Goal: Contribute content: Contribute content

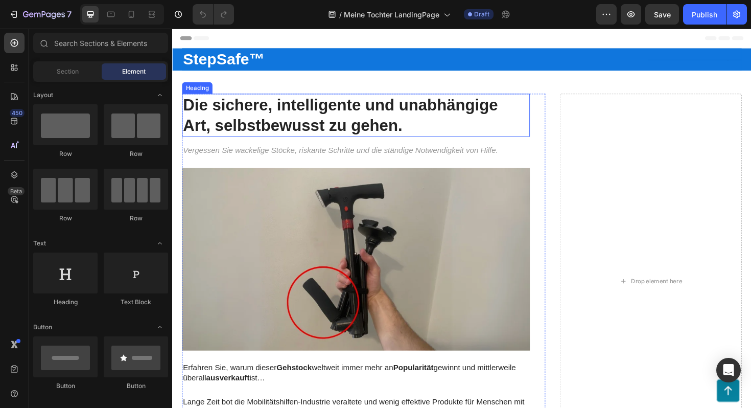
click at [410, 130] on h1 "Die sichere, intelligente und unabhängige Art, selbstbewusst zu gehen." at bounding box center [366, 121] width 368 height 46
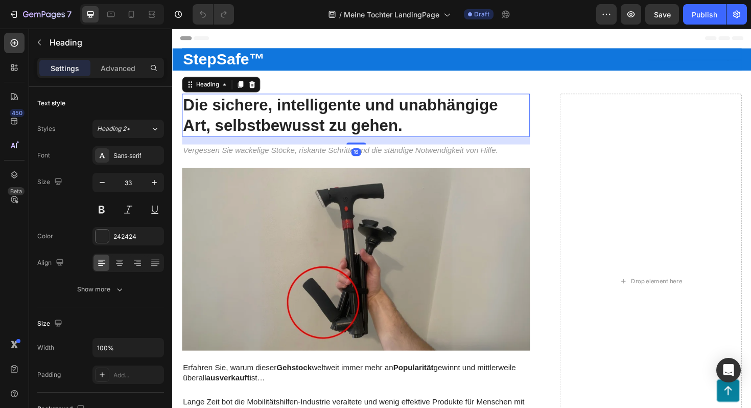
click at [420, 130] on h1 "Die sichere, intelligente und unabhängige Art, selbstbewusst zu gehen." at bounding box center [366, 121] width 368 height 46
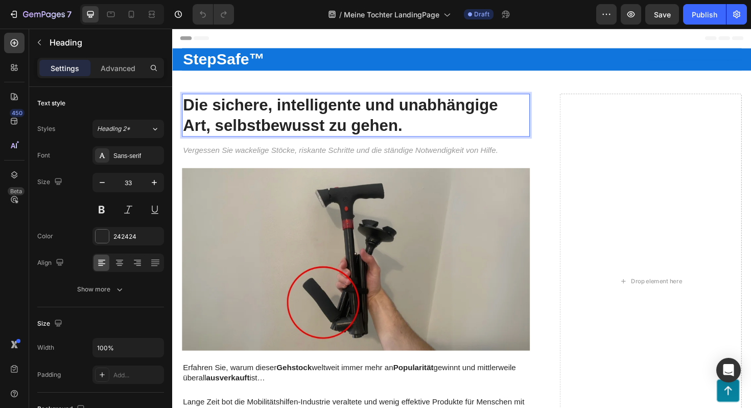
click at [420, 130] on p "Die sichere, intelligente und unabhängige Art, selbstbewusst zu gehen." at bounding box center [366, 121] width 366 height 44
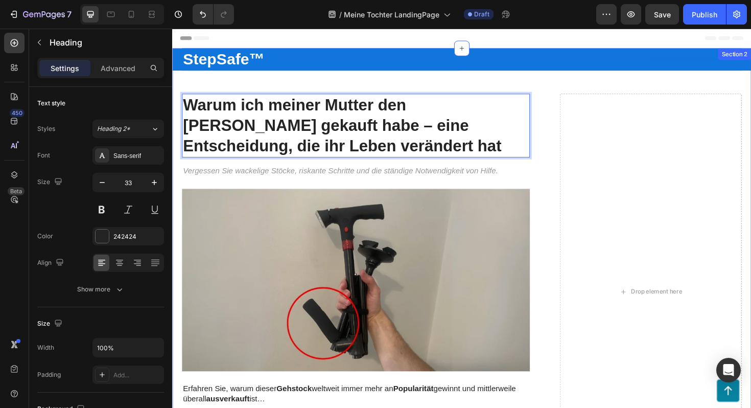
click at [265, 64] on strong "StepSafe™" at bounding box center [226, 61] width 86 height 18
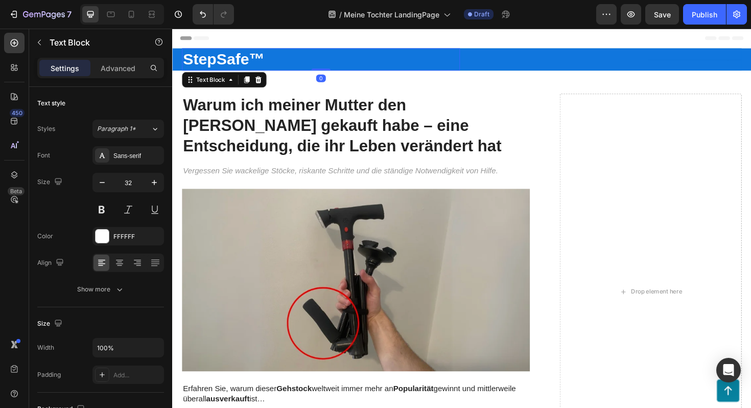
click at [263, 55] on strong "StepSafe™" at bounding box center [226, 61] width 86 height 18
click at [262, 55] on strong "StepSafe™" at bounding box center [226, 61] width 86 height 18
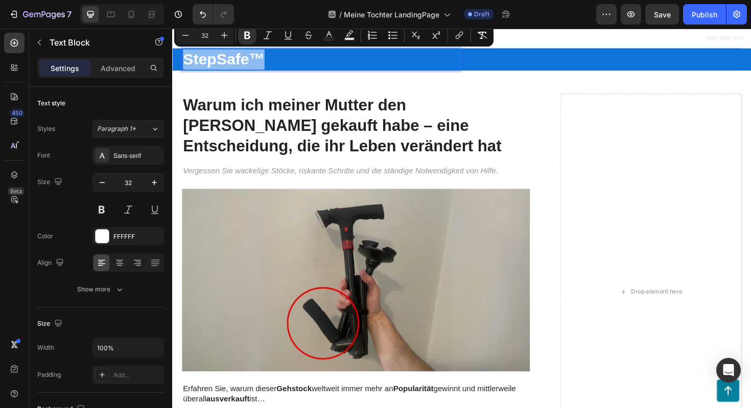
copy strong "StepSafe™"
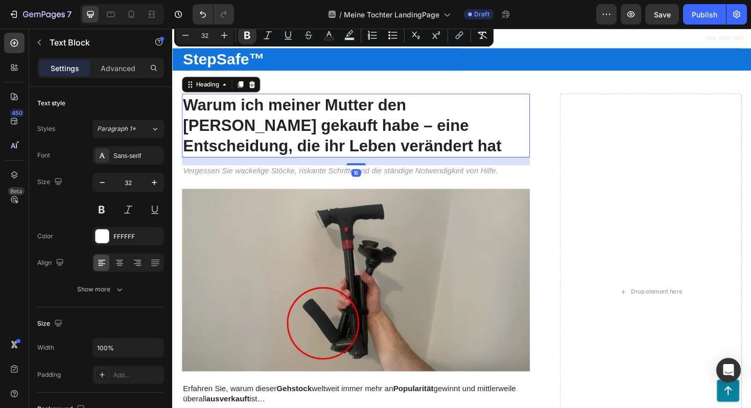
click at [492, 115] on p "Warum ich meiner Mutter den [PERSON_NAME] gekauft habe – eine Entscheidung, die…" at bounding box center [366, 132] width 366 height 66
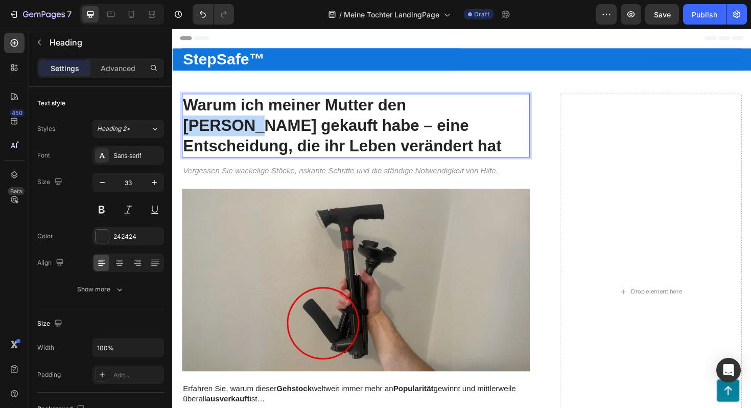
drag, startPoint x: 492, startPoint y: 110, endPoint x: 427, endPoint y: 111, distance: 65.4
click at [427, 111] on p "Warum ich meiner Mutter den [PERSON_NAME] gekauft habe – eine Entscheidung, die…" at bounding box center [366, 132] width 366 height 66
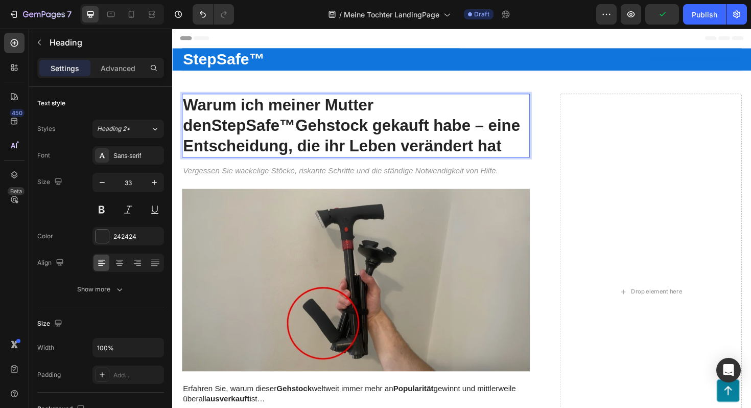
click at [422, 153] on p "Warum ich meiner Mutter den StepSafe™ Gehstock gekauft habe – eine Entscheidung…" at bounding box center [366, 132] width 366 height 66
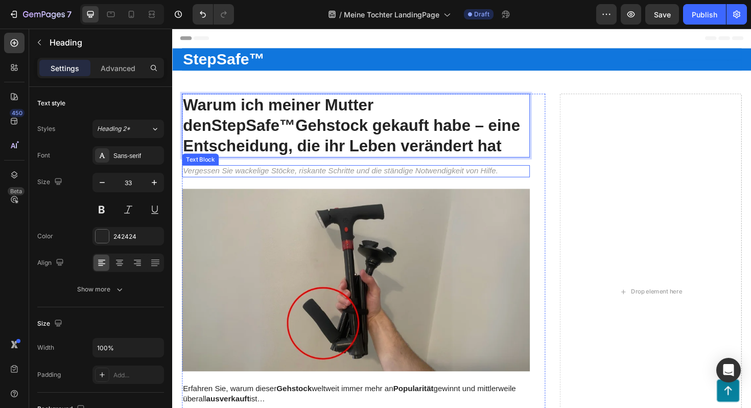
click at [381, 180] on p "Vergessen Sie wackelige Stöcke, riskante Schritte und die ständige Notwendigkei…" at bounding box center [366, 179] width 366 height 11
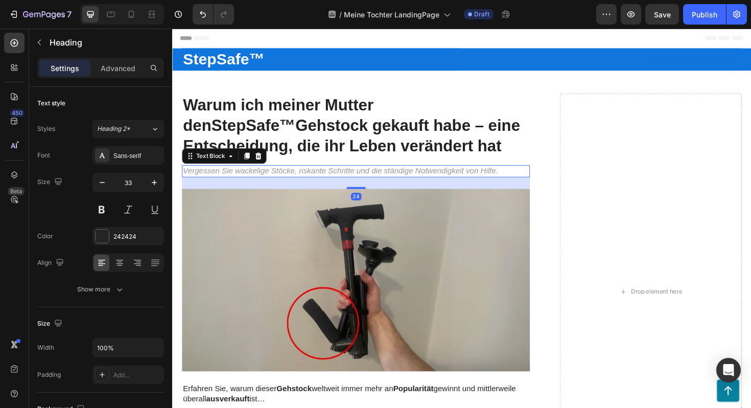
click at [381, 180] on p "Vergessen Sie wackelige Stöcke, riskante Schritte und die ständige Notwendigkei…" at bounding box center [366, 179] width 366 height 11
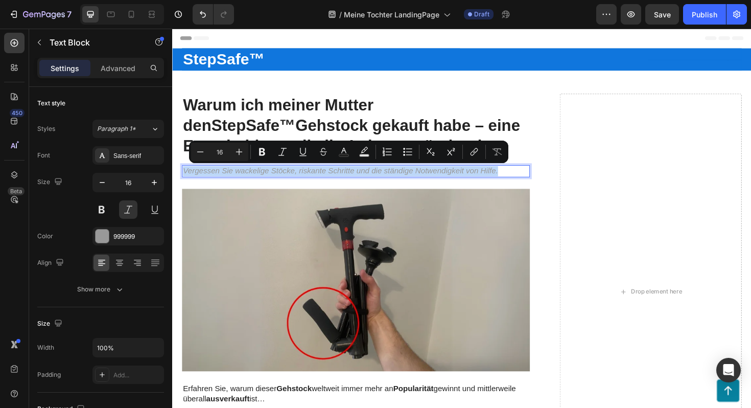
copy p "Vergessen Sie wackelige Stöcke, riskante Schritte und die ständige Notwendigkei…"
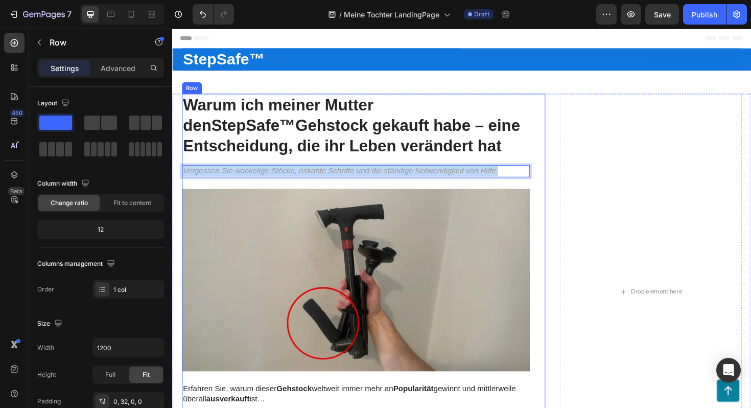
click at [534, 193] on div "Warum ich meiner Mutter den StepSafe™ Gehstock gekauft habe – eine Entscheidung…" at bounding box center [366, 308] width 368 height 420
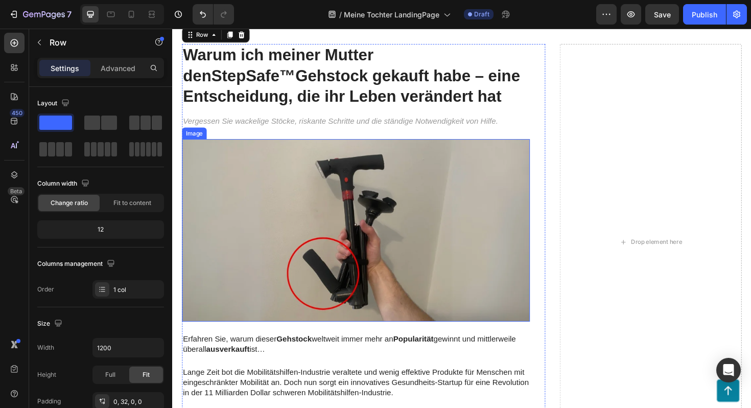
scroll to position [54, 0]
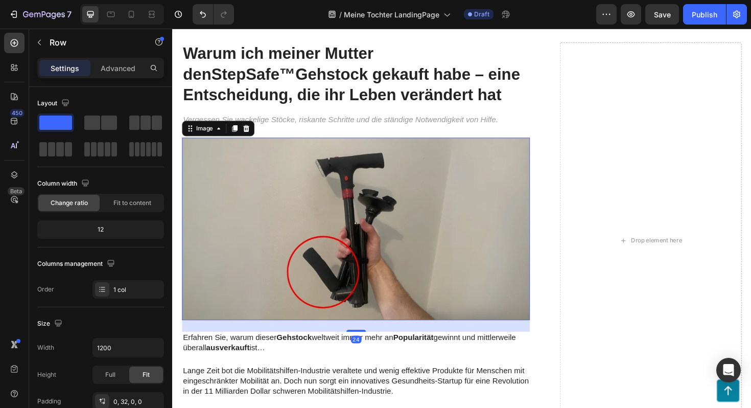
click at [289, 253] on img at bounding box center [366, 240] width 368 height 193
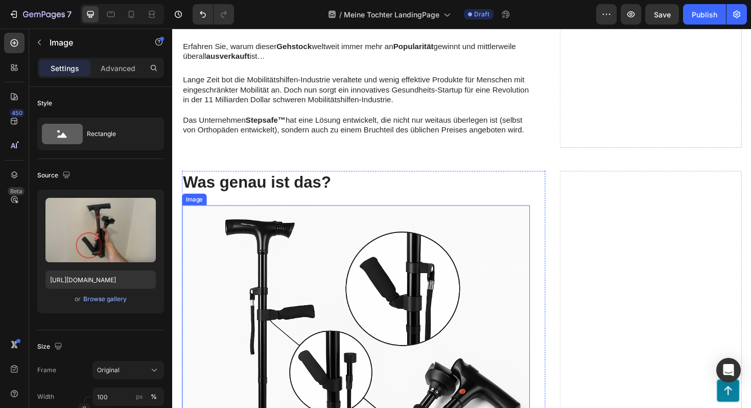
scroll to position [341, 0]
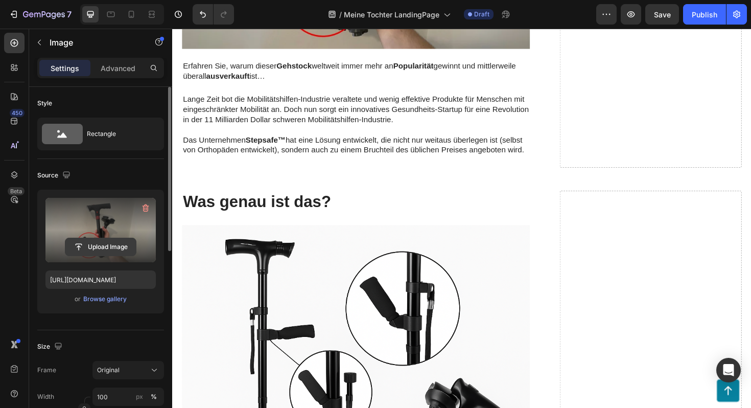
click at [113, 251] on input "file" at bounding box center [100, 246] width 70 height 17
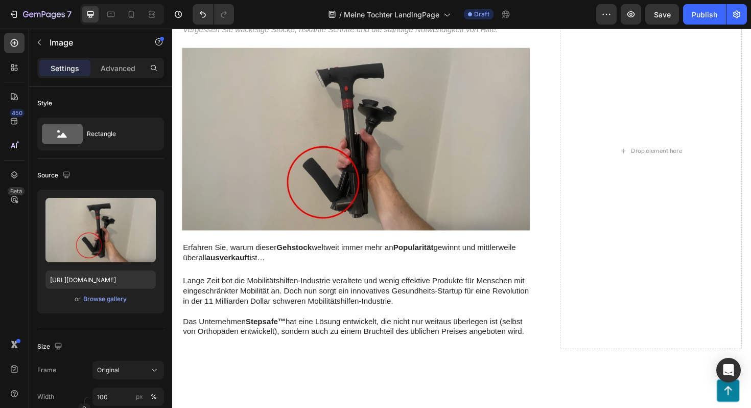
scroll to position [0, 0]
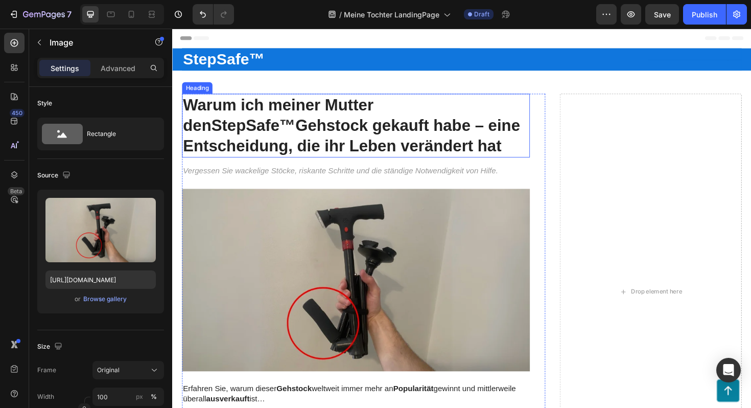
click at [402, 155] on h1 "Warum ich meiner Mutter den StepSafe™ Gehstock gekauft habe – eine Entscheidung…" at bounding box center [366, 132] width 368 height 68
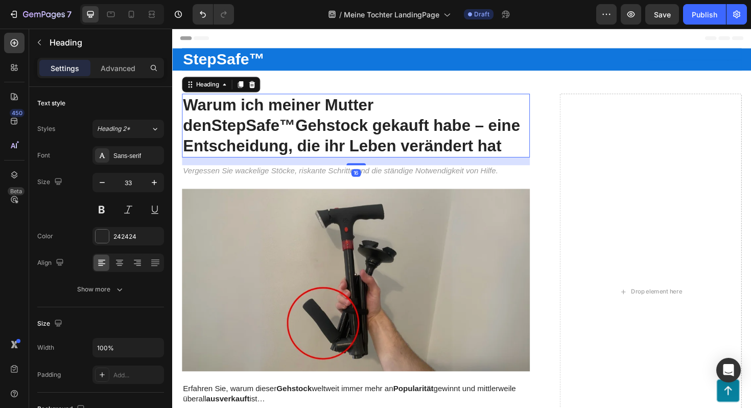
click at [402, 155] on h1 "Warum ich meiner Mutter den StepSafe™ Gehstock gekauft habe – eine Entscheidung…" at bounding box center [366, 132] width 368 height 68
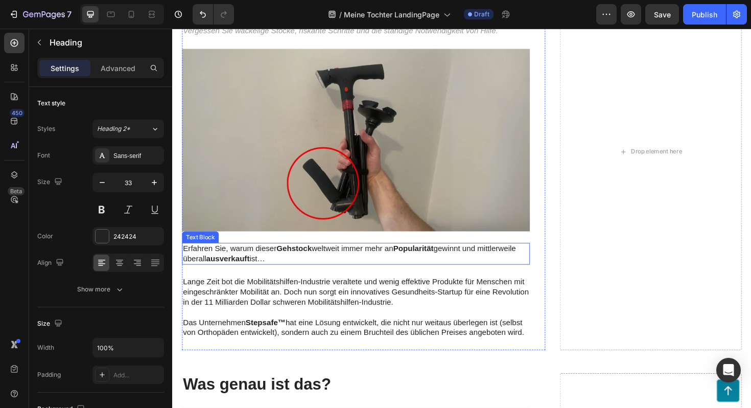
scroll to position [158, 0]
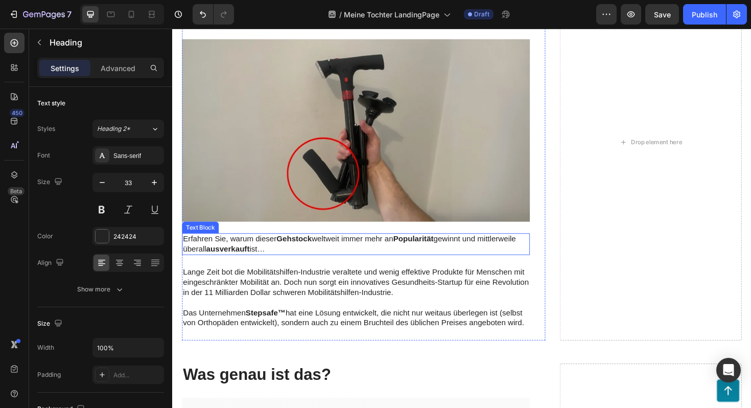
click at [281, 262] on p "Erfahren Sie, warum dieser Gehstock weltweit immer mehr an Popularität gewinnt …" at bounding box center [366, 256] width 366 height 21
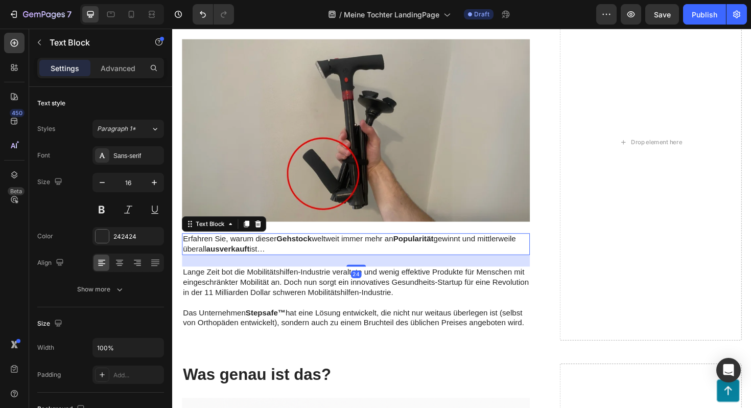
click at [283, 256] on p "Erfahren Sie, warum dieser Gehstock weltweit immer mehr an Popularität gewinnt …" at bounding box center [366, 256] width 366 height 21
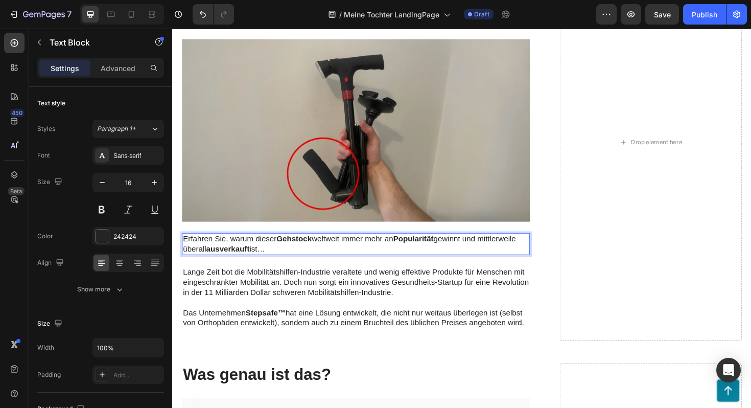
click at [283, 256] on p "Erfahren Sie, warum dieser Gehstock weltweit immer mehr an Popularität gewinnt …" at bounding box center [366, 256] width 366 height 21
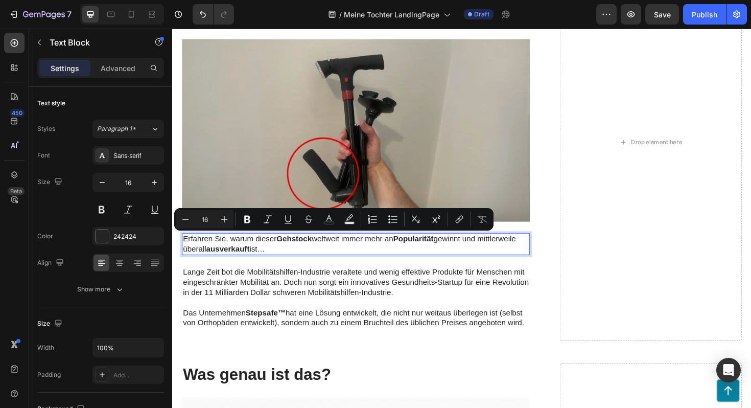
click at [283, 256] on p "Erfahren Sie, warum dieser Gehstock weltweit immer mehr an Popularität gewinnt …" at bounding box center [366, 256] width 366 height 21
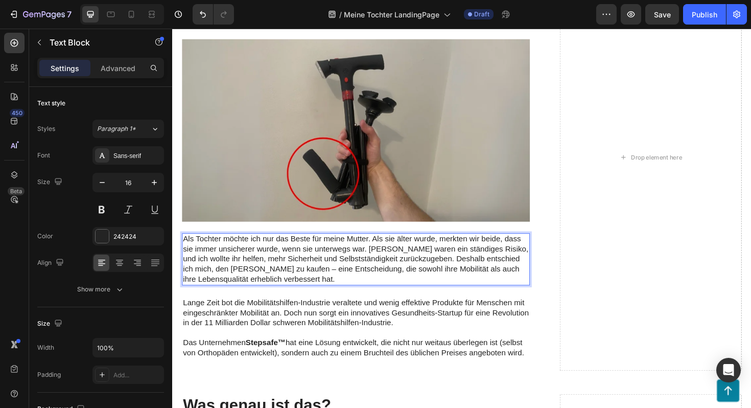
click at [338, 292] on p "Als Tochter möchte ich nur das Beste für meine Mutter. Als sie älter wurde, mer…" at bounding box center [366, 272] width 366 height 53
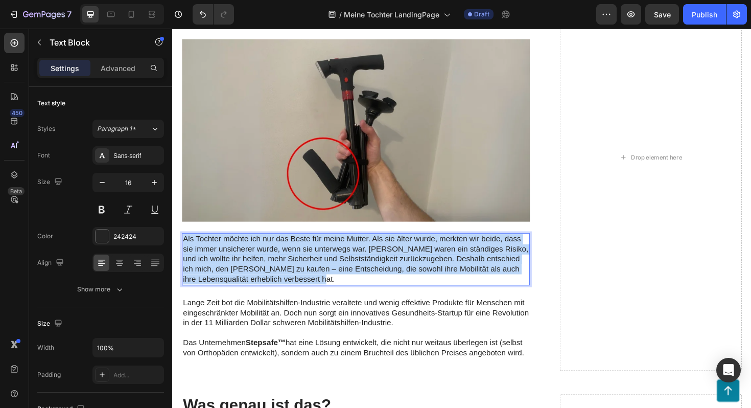
click at [338, 292] on p "Als Tochter möchte ich nur das Beste für meine Mutter. Als sie älter wurde, mer…" at bounding box center [366, 272] width 366 height 53
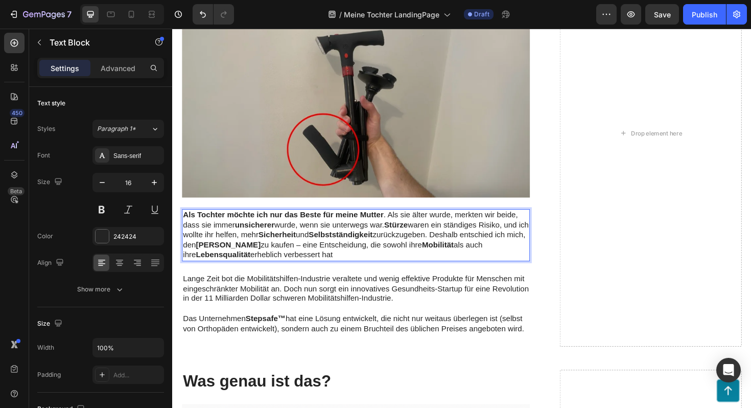
scroll to position [186, 0]
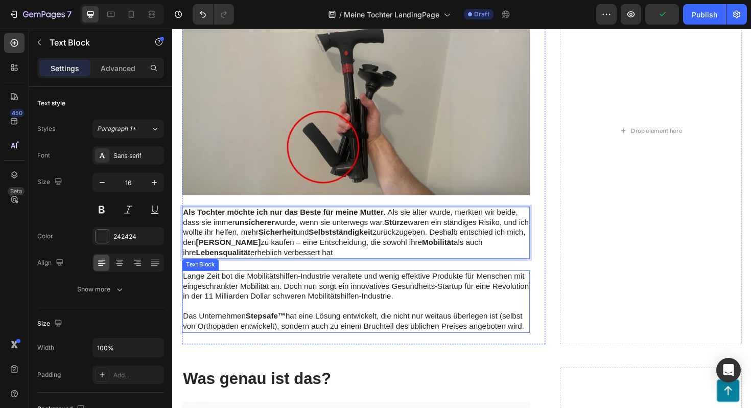
click at [326, 301] on p "Lange Zeit bot die Mobilitätshilfen-Industrie veraltete und wenig effektive Pro…" at bounding box center [366, 301] width 366 height 32
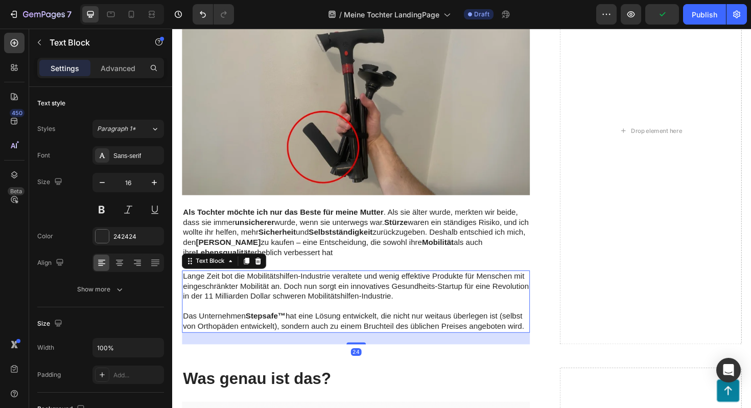
click at [326, 301] on p "Lange Zeit bot die Mobilitätshilfen-Industrie veraltete und wenig effektive Pro…" at bounding box center [366, 301] width 366 height 32
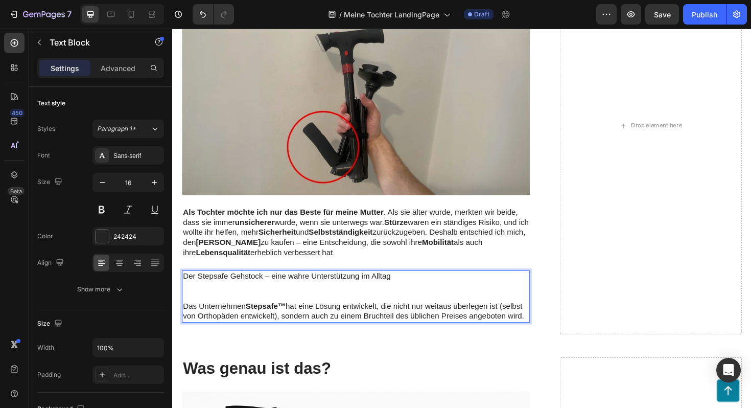
click at [404, 328] on p "Das Unternehmen Stepsafe™ hat eine Lösung entwickelt, die nicht nur weitaus übe…" at bounding box center [366, 327] width 366 height 21
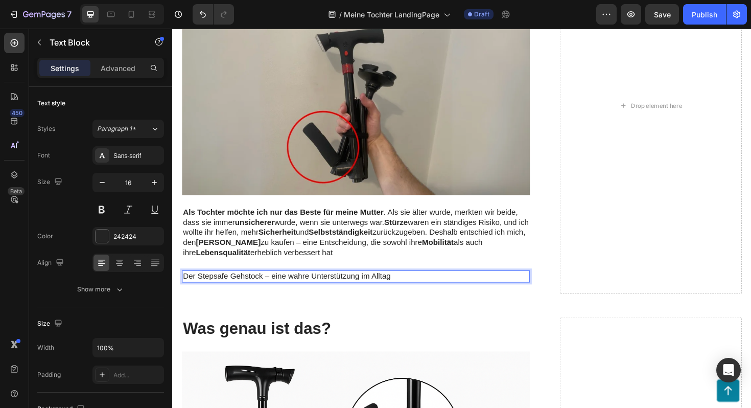
click at [402, 294] on p "Der Stepsafe Gehstock – eine wahre Unterstützung im Alltag" at bounding box center [366, 290] width 366 height 11
click at [429, 295] on p "Der Stepsafe Gehstock – eine wahre Unterstützung im Alltag." at bounding box center [366, 290] width 366 height 11
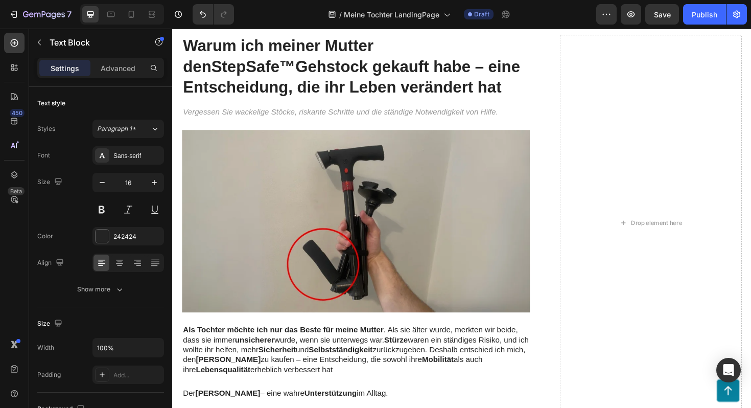
scroll to position [61, 0]
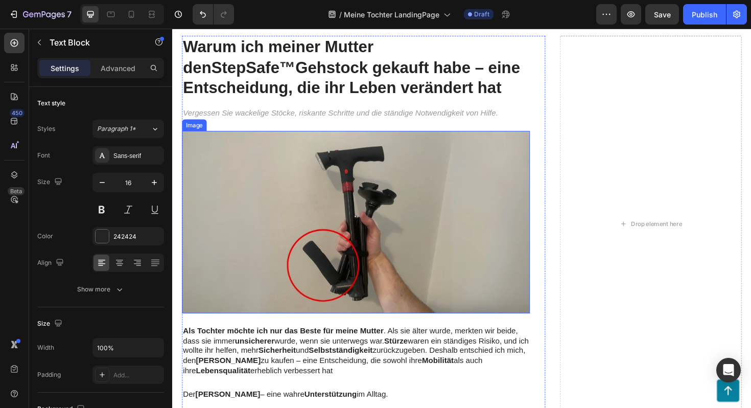
click at [256, 218] on img at bounding box center [366, 233] width 368 height 193
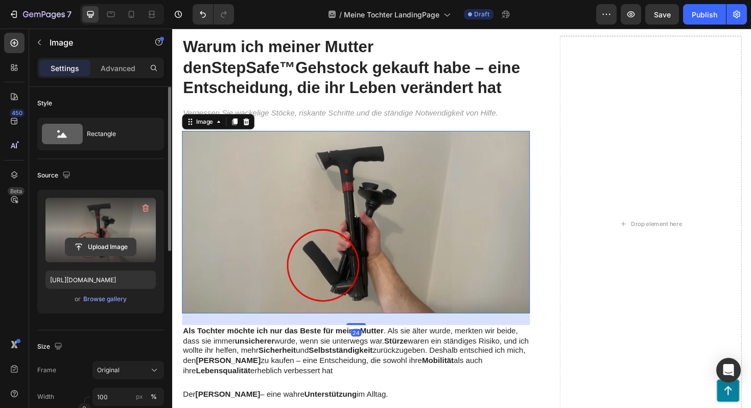
click at [111, 251] on input "file" at bounding box center [100, 246] width 70 height 17
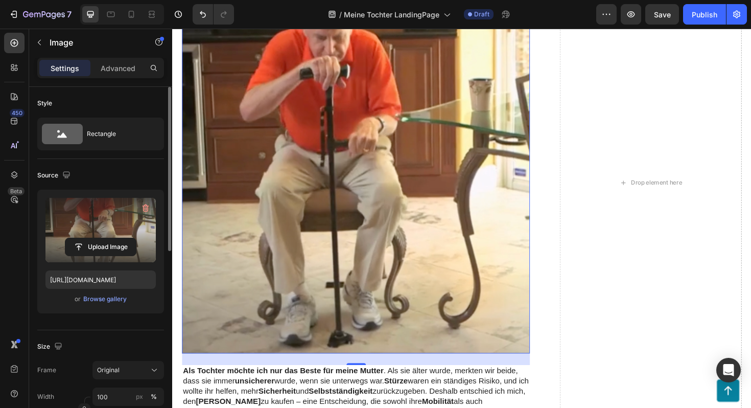
scroll to position [176, 0]
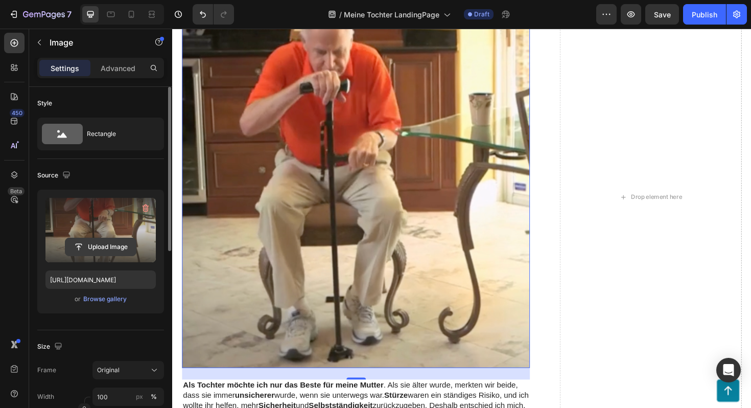
click at [109, 249] on input "file" at bounding box center [100, 246] width 70 height 17
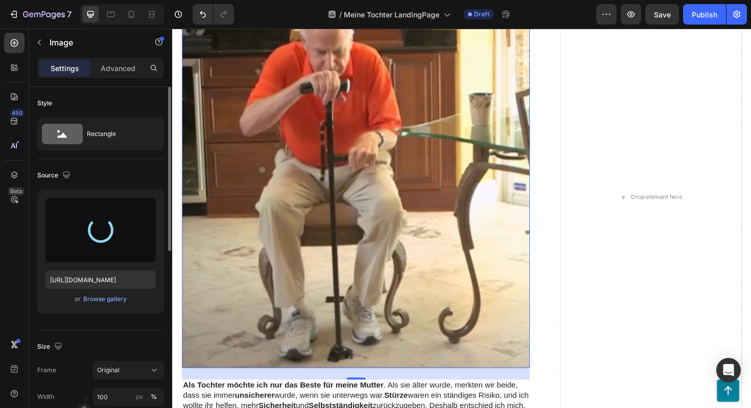
type input "[URL][DOMAIN_NAME]"
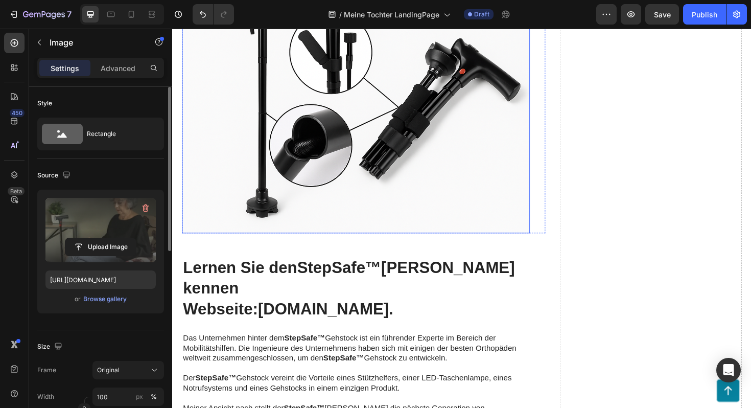
scroll to position [811, 0]
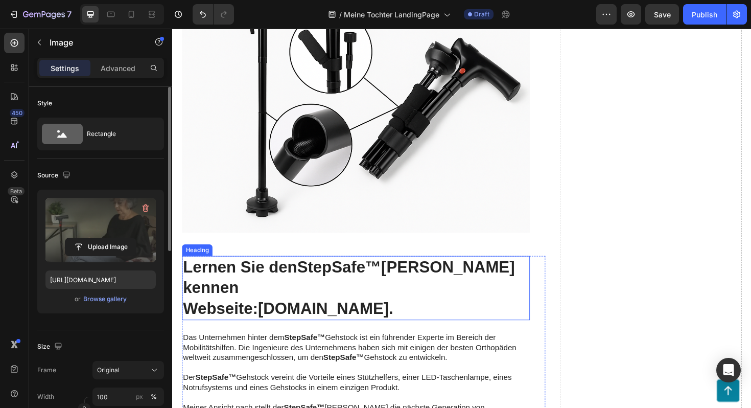
click at [382, 299] on h2 "Lernen Sie den StepSafe™ Gehstock kennen Webseite: [DOMAIN_NAME] ." at bounding box center [366, 303] width 368 height 68
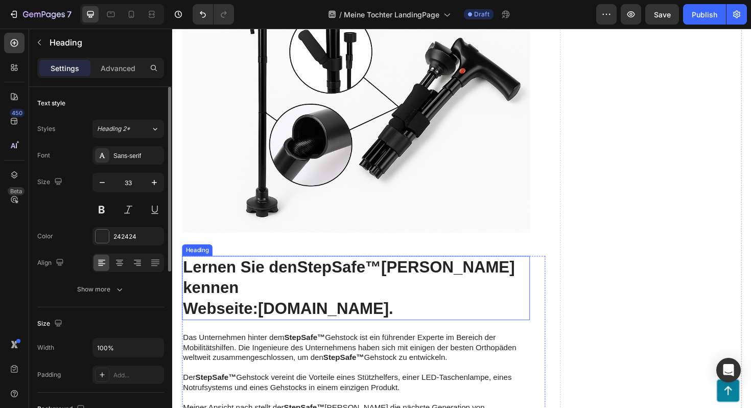
click at [382, 299] on h2 "Lernen Sie den StepSafe™ Gehstock kennen Webseite: [DOMAIN_NAME] ." at bounding box center [366, 303] width 368 height 68
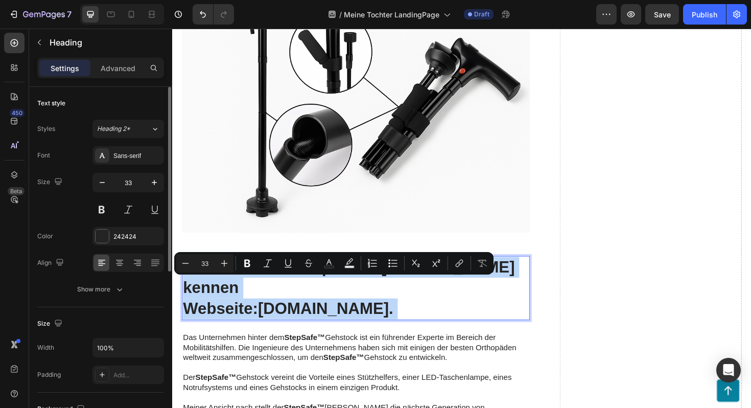
drag, startPoint x: 382, startPoint y: 299, endPoint x: 265, endPoint y: 274, distance: 120.1
click at [265, 274] on p "Lernen Sie den StepSafe™ Gehstock kennen Webseite: [DOMAIN_NAME] ." at bounding box center [366, 303] width 366 height 66
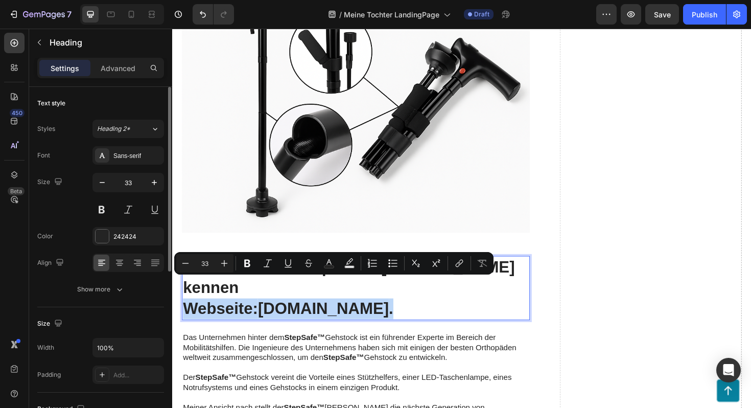
click at [384, 303] on p "Lernen Sie den StepSafe™ Gehstock kennen Webseite: [DOMAIN_NAME] ." at bounding box center [366, 303] width 366 height 66
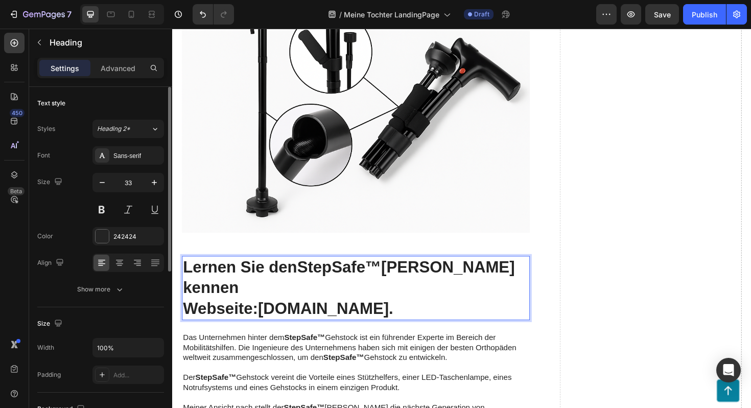
click at [384, 303] on p "Lernen Sie den StepSafe™ Gehstock kennen Webseite: [DOMAIN_NAME] ." at bounding box center [366, 303] width 366 height 66
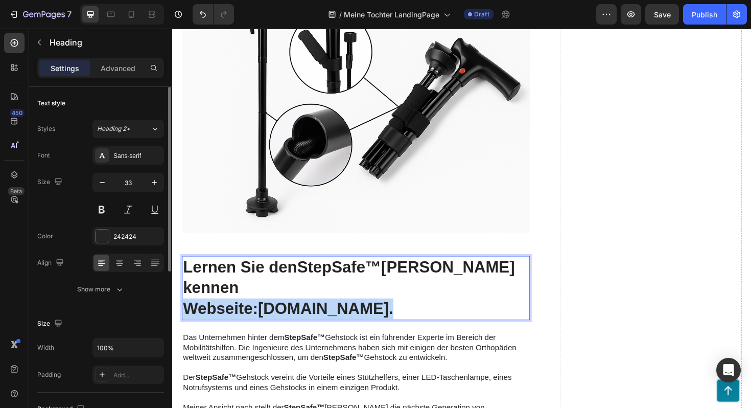
click at [384, 303] on p "Lernen Sie den StepSafe™ Gehstock kennen Webseite: [DOMAIN_NAME] ." at bounding box center [366, 303] width 366 height 66
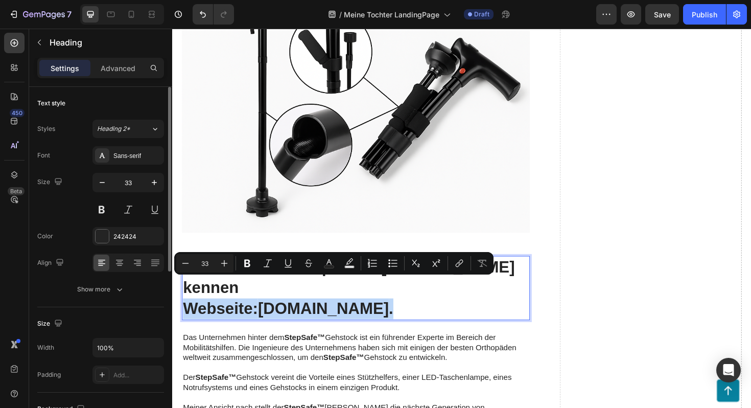
click at [384, 303] on p "Lernen Sie den StepSafe™ Gehstock kennen Webseite: [DOMAIN_NAME] ." at bounding box center [366, 303] width 366 height 66
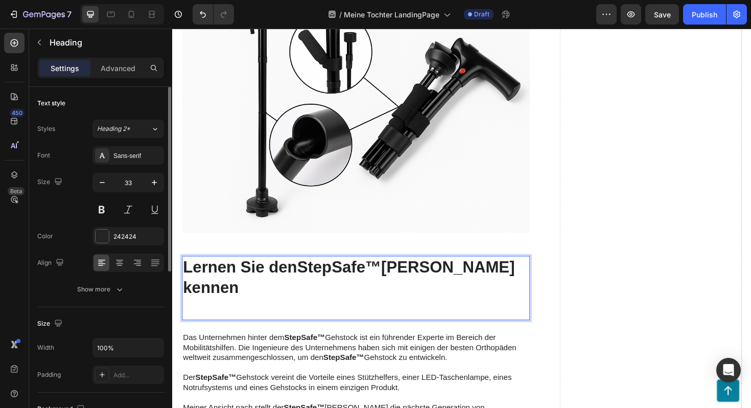
click at [384, 303] on p "Lernen Sie den StepSafe™ Gehstock kennen" at bounding box center [366, 303] width 366 height 66
click at [393, 286] on strong "StepSafe™" at bounding box center [348, 280] width 89 height 19
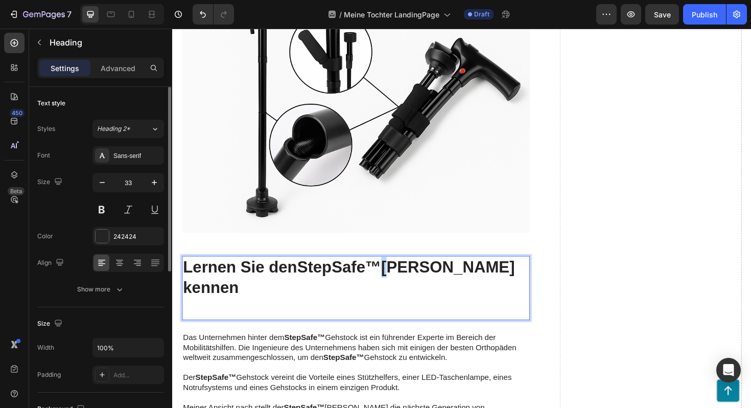
click at [393, 286] on strong "StepSafe™" at bounding box center [348, 280] width 89 height 19
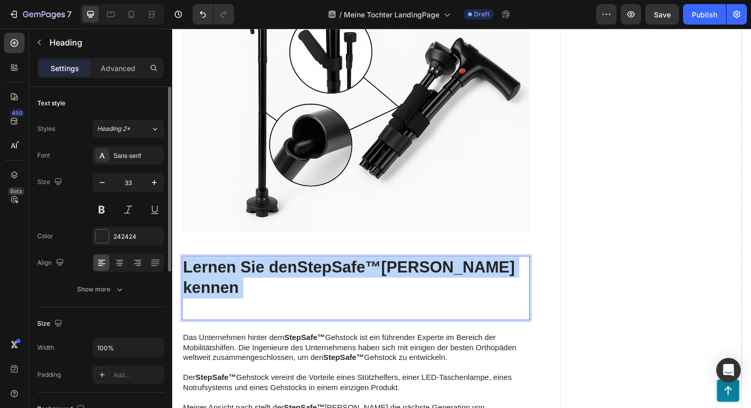
click at [393, 286] on strong "StepSafe™" at bounding box center [348, 280] width 89 height 19
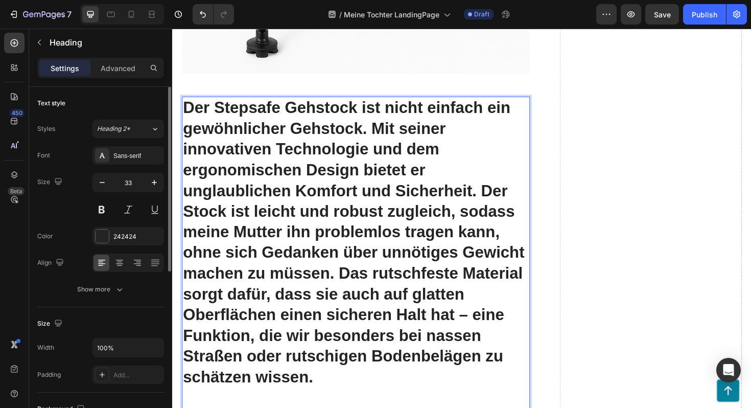
scroll to position [990, 0]
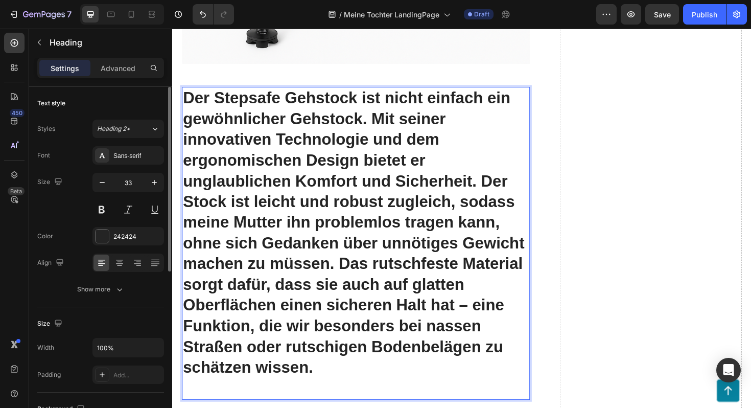
click at [370, 334] on p "Der Stepsafe Gehstock ist nicht einfach ein gewöhnlicher Gehstock. Mit seiner i…" at bounding box center [366, 255] width 366 height 329
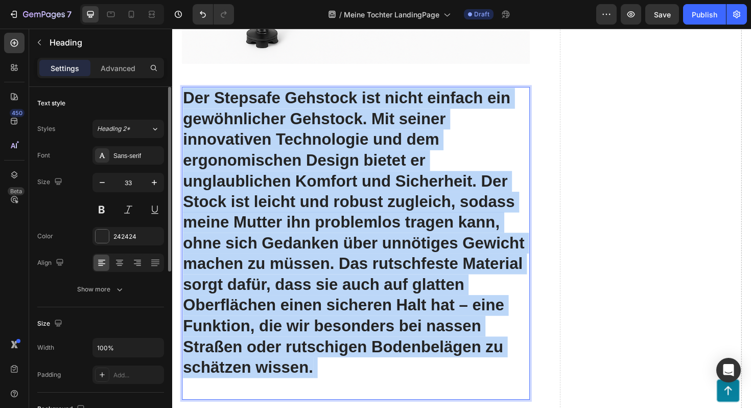
click at [370, 334] on p "Der Stepsafe Gehstock ist nicht einfach ein gewöhnlicher Gehstock. Mit seiner i…" at bounding box center [366, 255] width 366 height 329
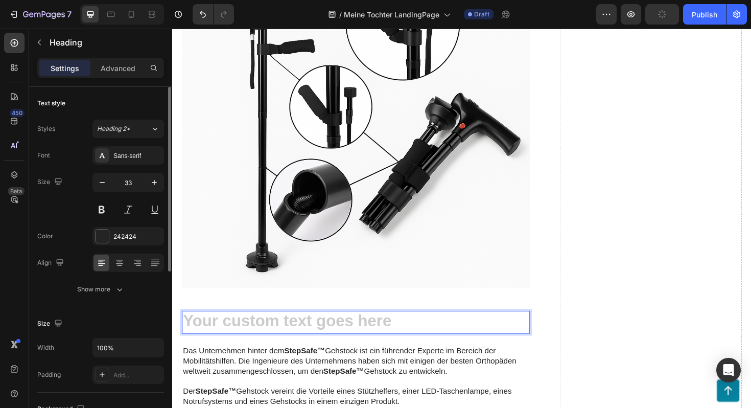
scroll to position [754, 0]
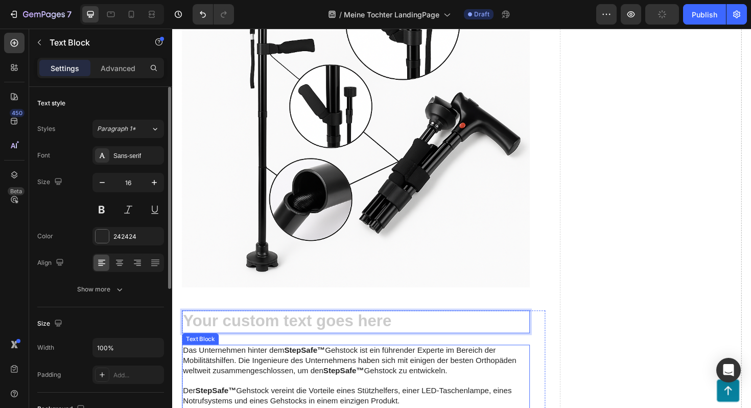
click at [290, 390] on p "Das Unternehmen hinter dem StepSafe™ Gehstock ist ein führender Experte im Bere…" at bounding box center [366, 380] width 366 height 32
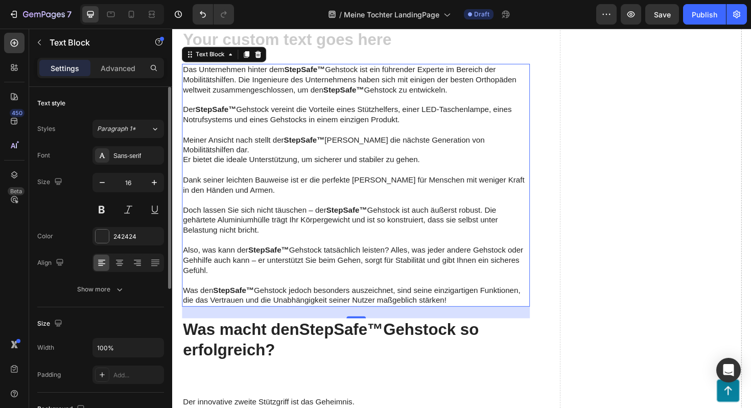
scroll to position [706, 0]
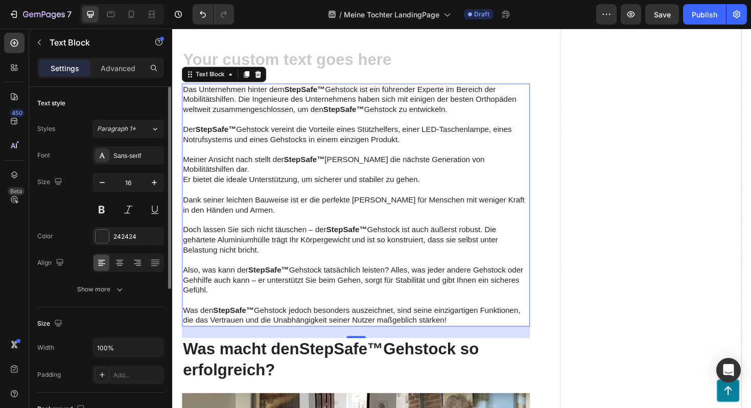
click at [207, 110] on p "Das Unternehmen hinter dem StepSafe™ Gehstock ist ein führender Experte im Bere…" at bounding box center [366, 104] width 366 height 32
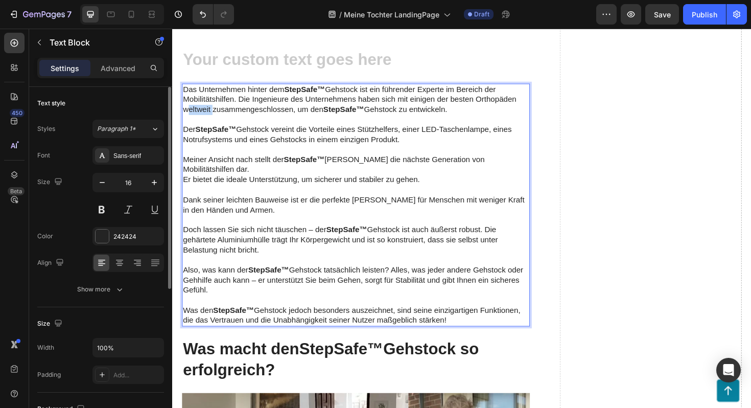
click at [207, 110] on p "Das Unternehmen hinter dem StepSafe™ Gehstock ist ein führender Experte im Bere…" at bounding box center [366, 104] width 366 height 32
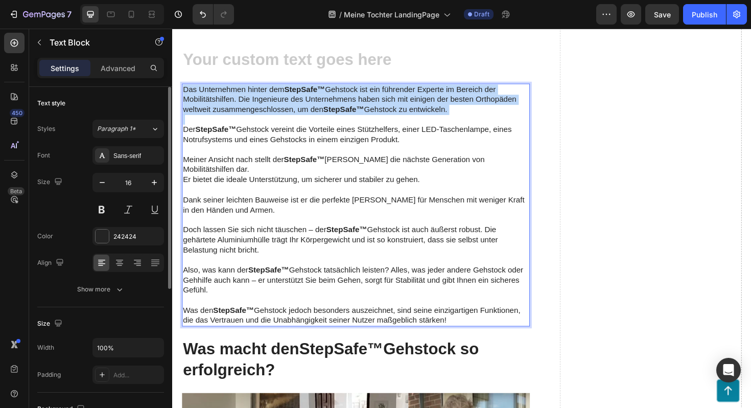
click at [207, 110] on p "Das Unternehmen hinter dem StepSafe™ Gehstock ist ein führender Experte im Bere…" at bounding box center [366, 104] width 366 height 32
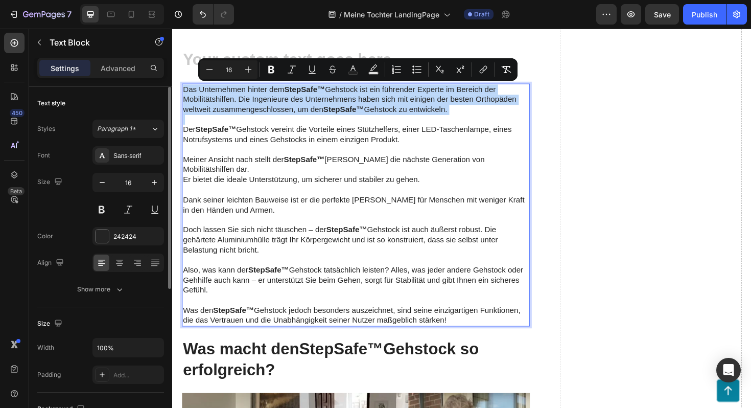
click at [258, 322] on strong "StepSafe™" at bounding box center [236, 326] width 43 height 9
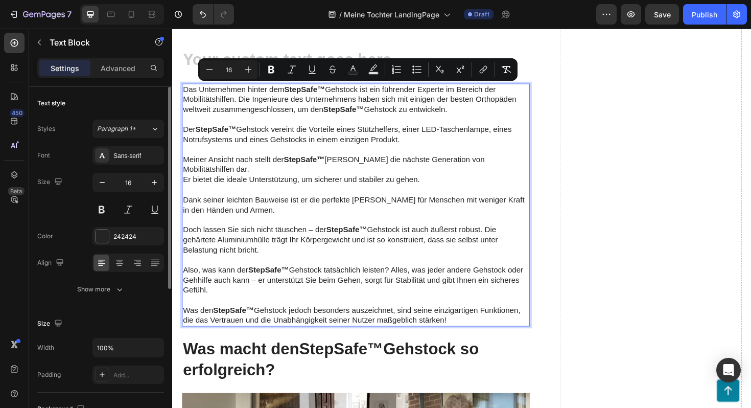
click at [258, 322] on strong "StepSafe™" at bounding box center [236, 326] width 43 height 9
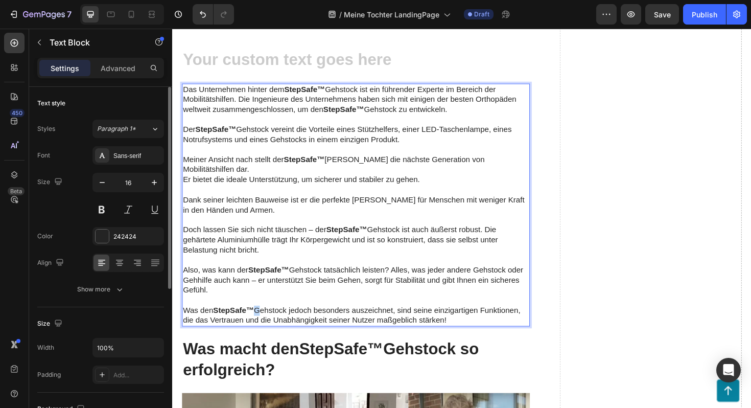
click at [258, 322] on strong "StepSafe™" at bounding box center [236, 326] width 43 height 9
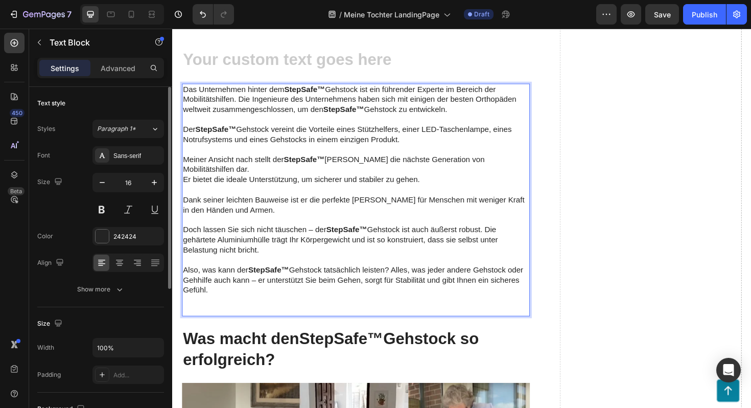
click at [259, 311] on p "Rich Text Editor. Editing area: main" at bounding box center [366, 316] width 366 height 11
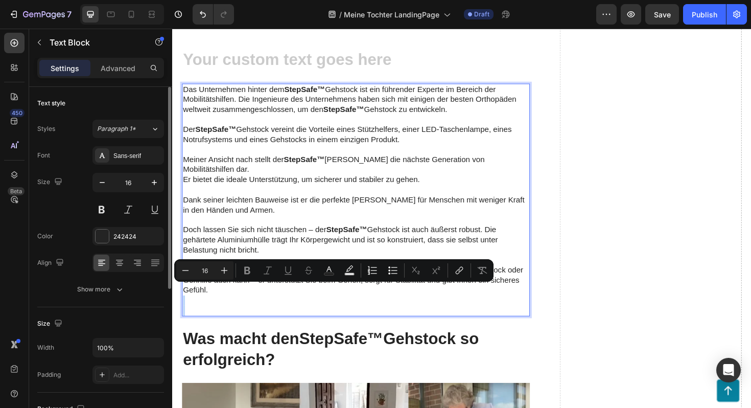
click at [259, 296] on p "Also, was kann der StepSafe™ Gehstock tatsächlich leisten? Alles, was jeder and…" at bounding box center [366, 295] width 366 height 32
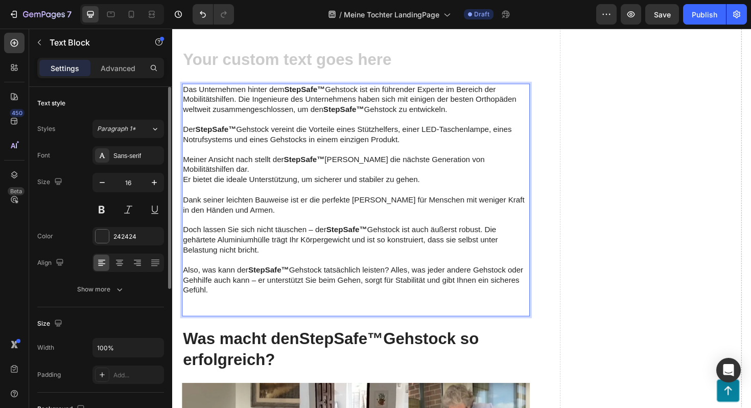
click at [261, 287] on p "Also, was kann der StepSafe™ Gehstock tatsächlich leisten? Alles, was jeder and…" at bounding box center [366, 295] width 366 height 32
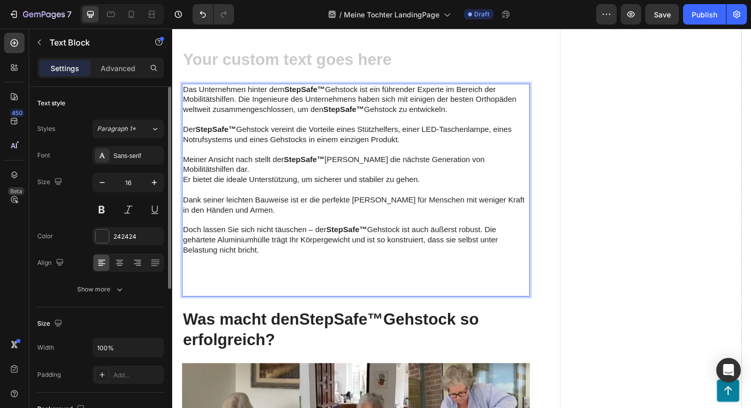
click at [271, 254] on p "Doch lassen Sie sich nicht täuschen – der StepSafe™ Gehstock ist auch äußerst r…" at bounding box center [366, 252] width 366 height 32
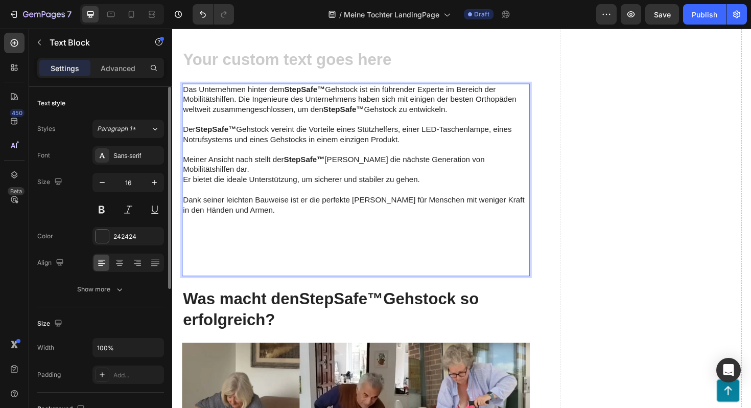
click at [281, 226] on p "Rich Text Editor. Editing area: main" at bounding box center [366, 231] width 366 height 11
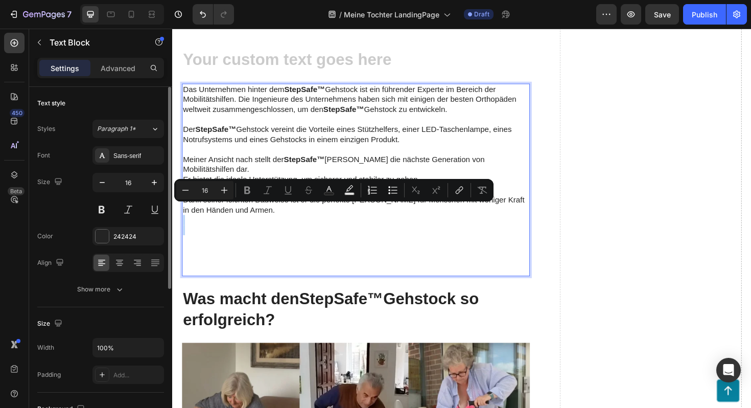
click at [281, 226] on p "Rich Text Editor. Editing area: main" at bounding box center [366, 231] width 366 height 11
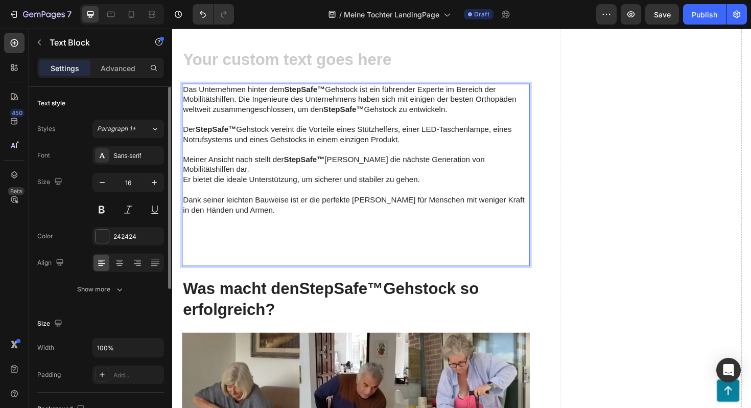
click at [281, 211] on p "Dank seiner leichten Bauweise ist er die perfekte [PERSON_NAME] für Menschen mi…" at bounding box center [366, 215] width 366 height 21
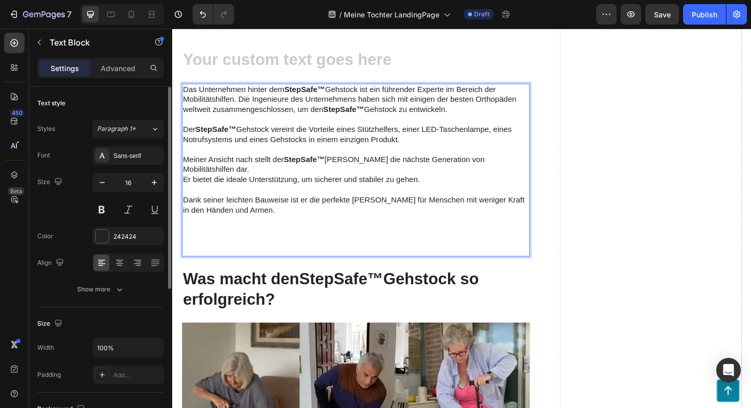
click at [281, 211] on p "Dank seiner leichten Bauweise ist er die perfekte [PERSON_NAME] für Menschen mi…" at bounding box center [366, 215] width 366 height 21
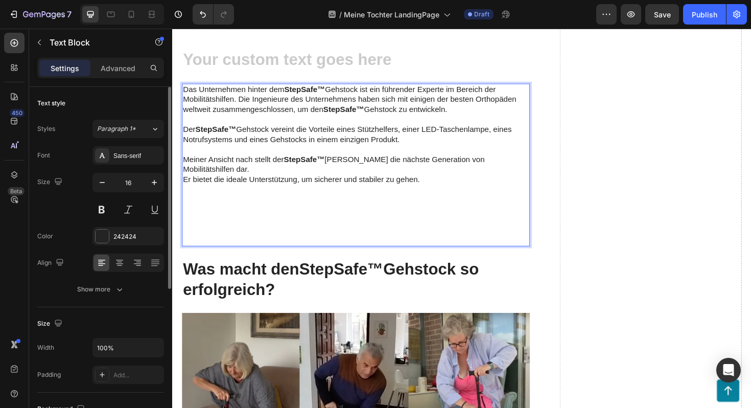
click at [286, 183] on p "Er bietet die ideale Unterstützung, um sicherer und stabiler zu gehen." at bounding box center [366, 188] width 366 height 11
click at [293, 148] on p "Der StepSafe™ Gehstock vereint die Vorteile eines Stützhelfers, einer LED-Tasch…" at bounding box center [366, 140] width 366 height 21
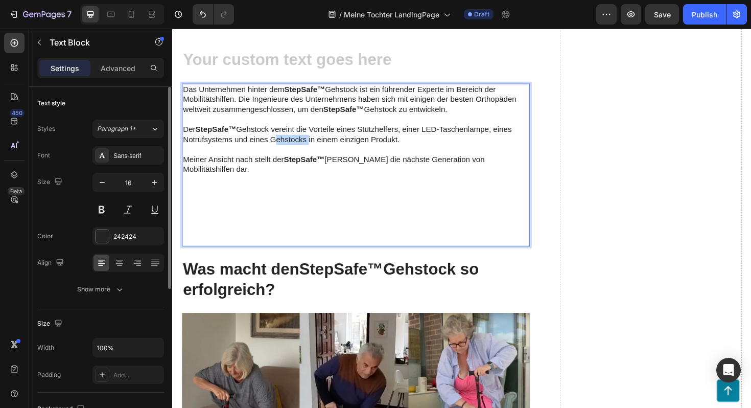
click at [293, 148] on p "Der StepSafe™ Gehstock vereint die Vorteile eines Stützhelfers, einer LED-Tasch…" at bounding box center [366, 140] width 366 height 21
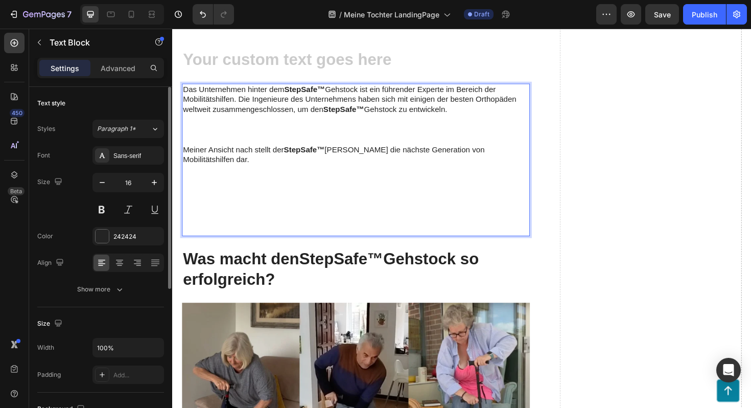
click at [293, 152] on p "Meiner Ansicht nach stellt der StepSafe™ Gehstock die nächste Generation von Mo…" at bounding box center [366, 162] width 366 height 21
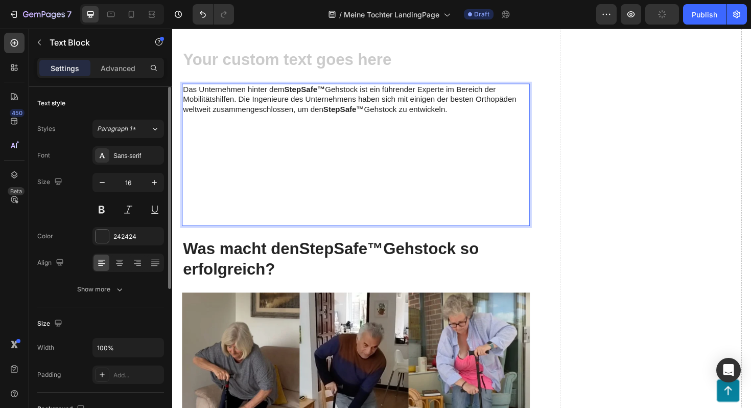
click at [297, 102] on p "Das Unternehmen hinter dem StepSafe™ Gehstock ist ein führender Experte im Bere…" at bounding box center [366, 104] width 366 height 32
click at [298, 107] on p "Das Unternehmen hinter dem StepSafe™ Gehstock ist ein führender Experte im Bere…" at bounding box center [366, 104] width 366 height 32
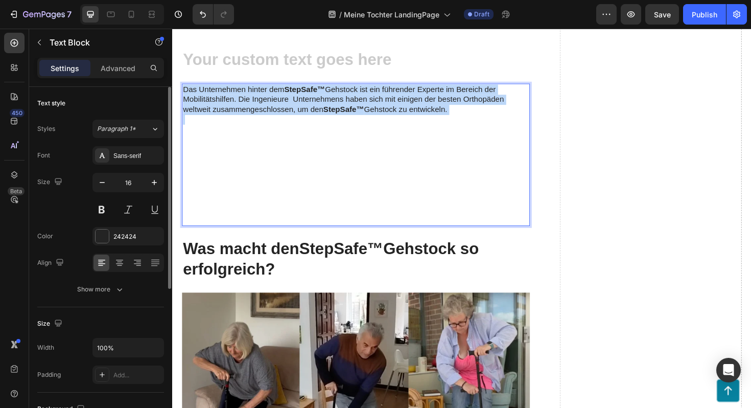
click at [298, 107] on p "Das Unternehmen hinter dem StepSafe™ Gehstock ist ein führender Experte im Bere…" at bounding box center [366, 104] width 366 height 32
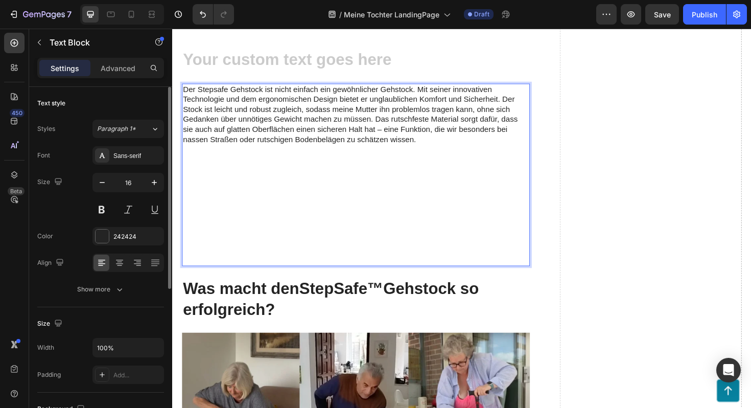
click at [206, 269] on p "Rich Text Editor. Editing area: main" at bounding box center [366, 274] width 366 height 11
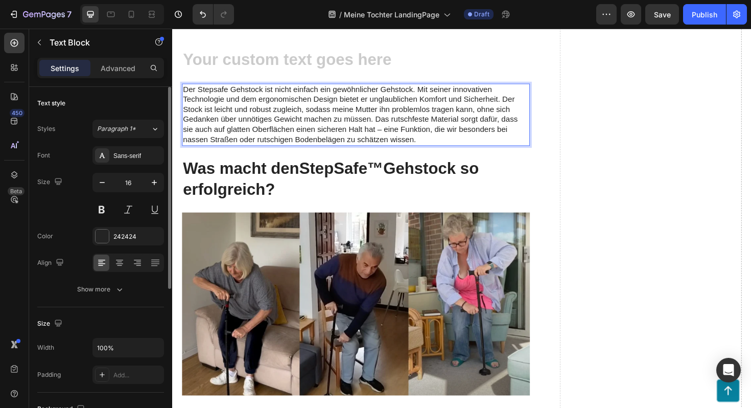
click at [249, 105] on p "Der Stepsafe Gehstock ist nicht einfach ein gewöhnlicher Gehstock. Mit seiner i…" at bounding box center [366, 120] width 366 height 64
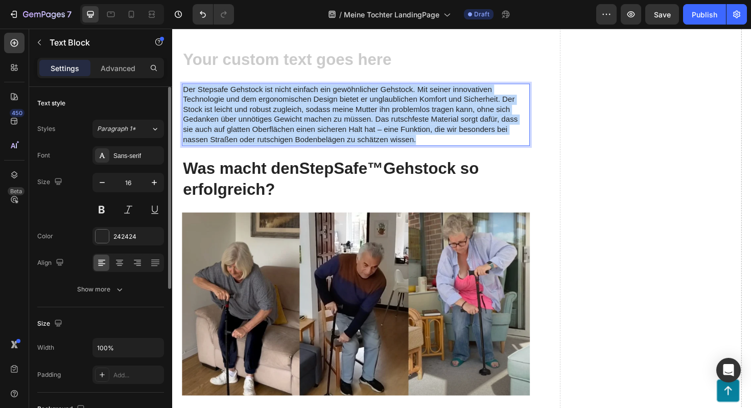
click at [249, 105] on p "Der Stepsafe Gehstock ist nicht einfach ein gewöhnlicher Gehstock. Mit seiner i…" at bounding box center [366, 120] width 366 height 64
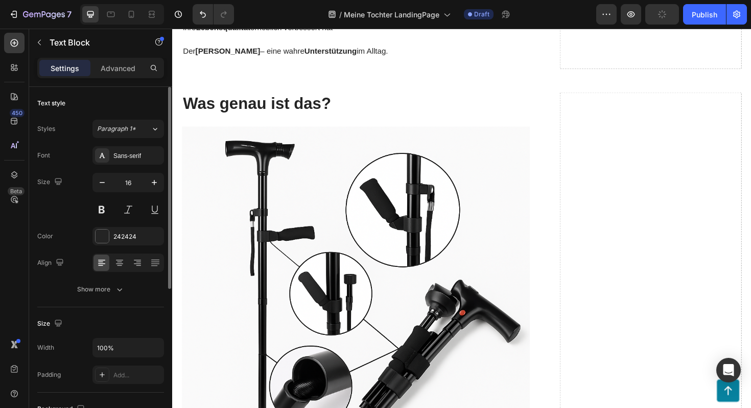
scroll to position [545, 0]
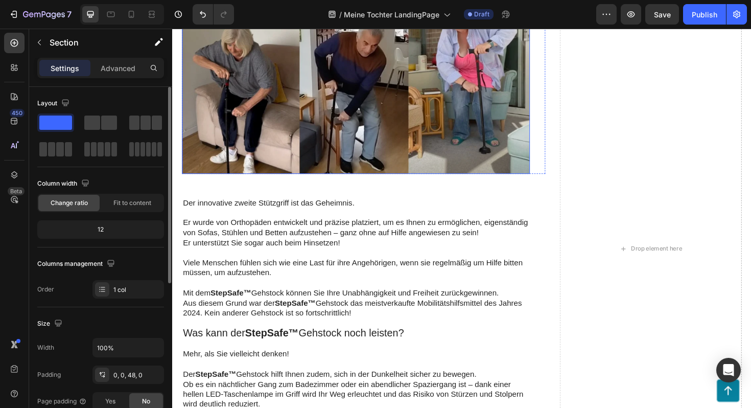
scroll to position [1254, 0]
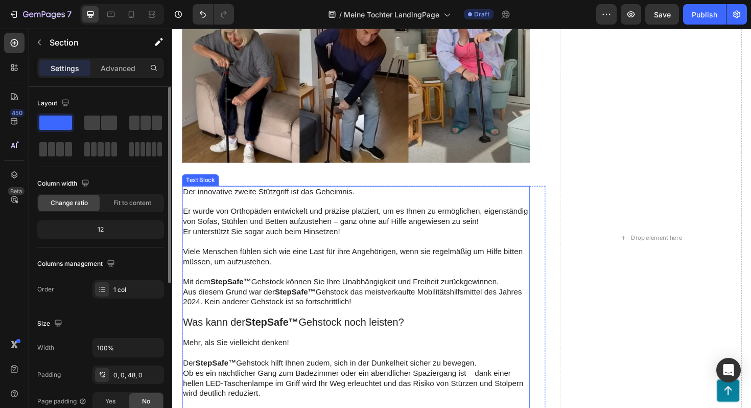
click at [323, 228] on p "Er wurde von Orthopäden entwickelt und präzise platziert, um es Ihnen zu ermögl…" at bounding box center [366, 227] width 366 height 21
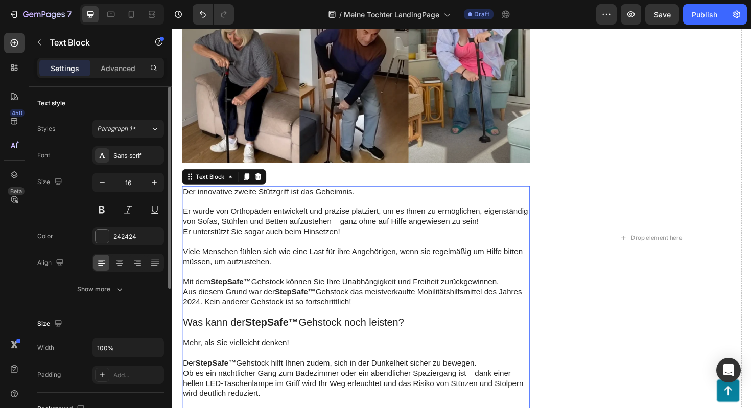
click at [323, 228] on p "Er wurde von Orthopäden entwickelt und präzise platziert, um es Ihnen zu ermögl…" at bounding box center [366, 227] width 366 height 21
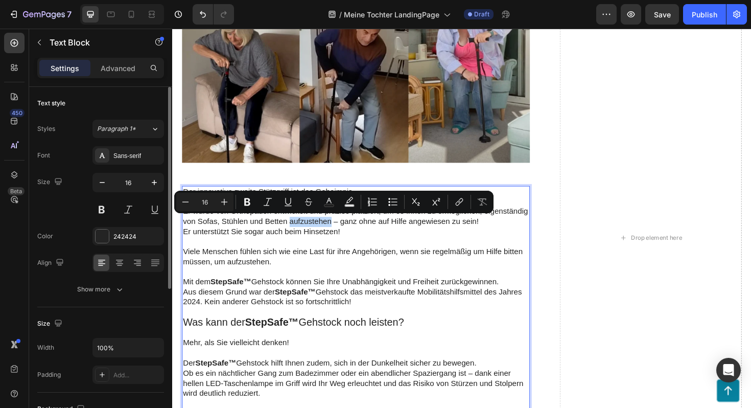
click at [323, 228] on p "Er wurde von Orthopäden entwickelt und präzise platziert, um es Ihnen zu ermögl…" at bounding box center [366, 227] width 366 height 21
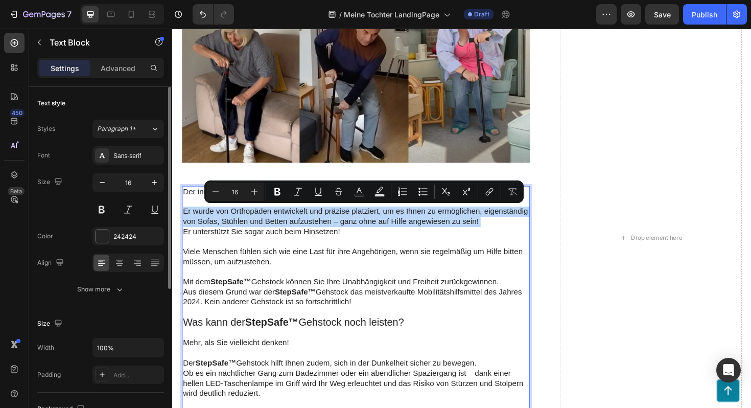
click at [193, 200] on p "Der innovative zweite Stützgriff ist das Geheimnis." at bounding box center [366, 201] width 366 height 11
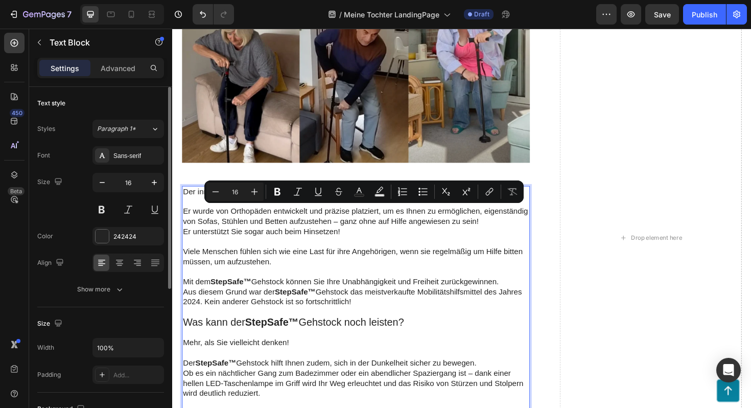
click at [193, 200] on p "Der innovative zweite Stützgriff ist das Geheimnis." at bounding box center [366, 201] width 366 height 11
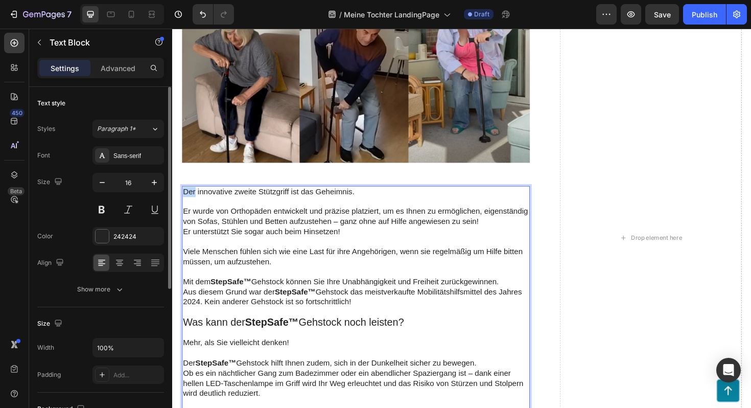
click at [193, 200] on p "Der innovative zweite Stützgriff ist das Geheimnis." at bounding box center [366, 201] width 366 height 11
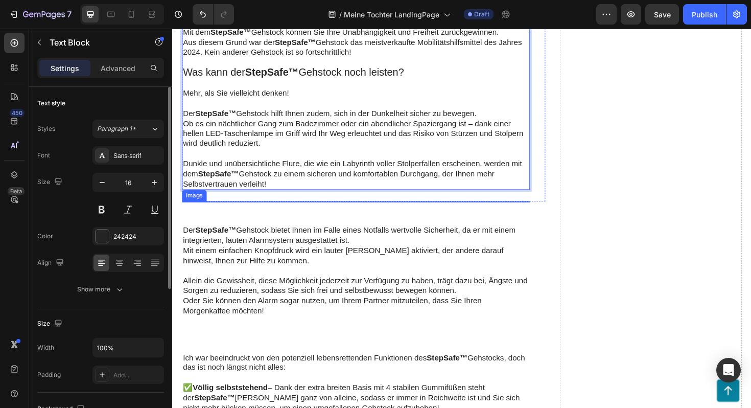
scroll to position [1479, 0]
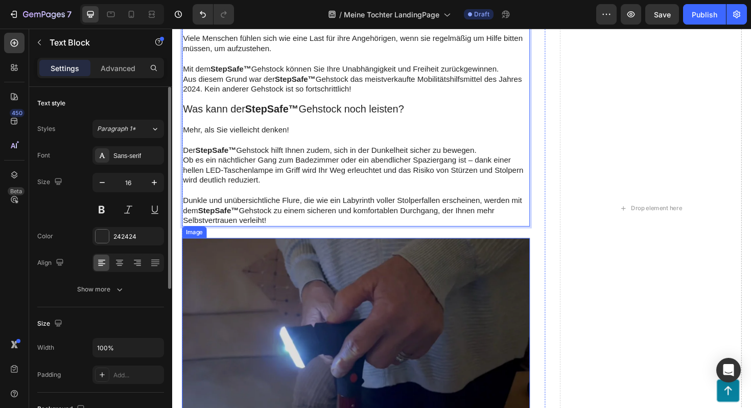
click at [297, 157] on p "Der StepSafe™ Gehstock hilft Ihnen zudem, sich in der Dunkelheit sicher zu bewe…" at bounding box center [366, 157] width 366 height 11
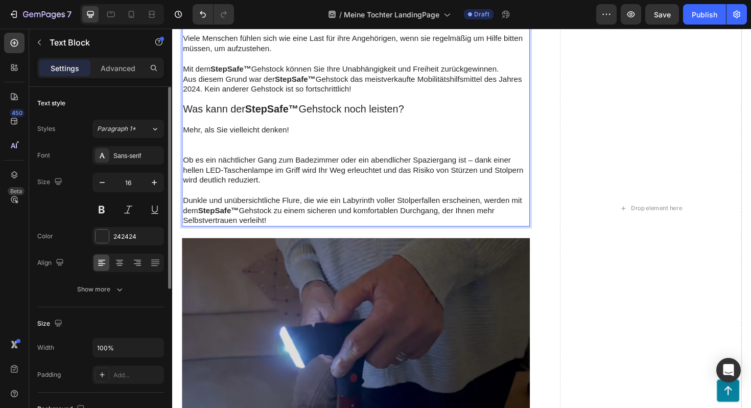
click at [293, 174] on p "Ob es ein nächtlicher Gang zum Badezimmer oder ein abendlicher Spaziergang ist …" at bounding box center [366, 179] width 366 height 32
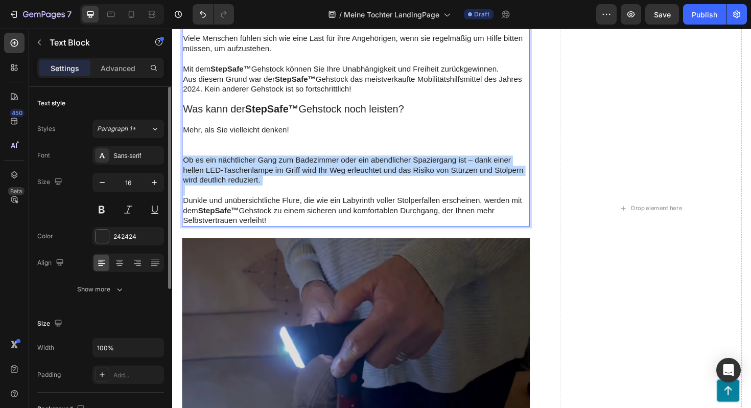
click at [293, 174] on p "Ob es ein nächtlicher Gang zum Badezimmer oder ein abendlicher Spaziergang ist …" at bounding box center [366, 179] width 366 height 32
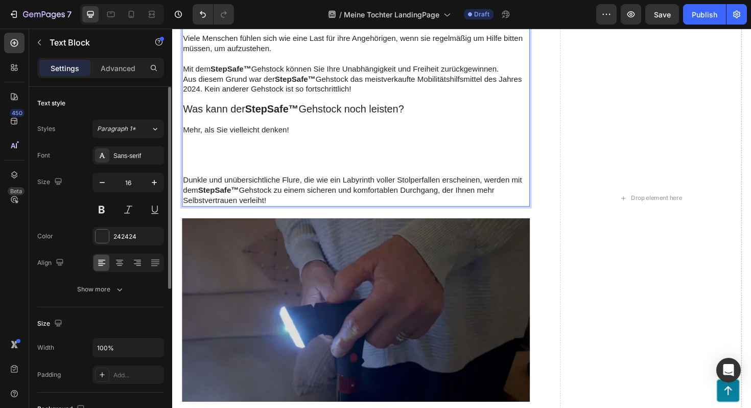
click at [296, 203] on p "Dunkle und unübersichtliche Flure, die wie ein Labyrinth voller Stolperfallen e…" at bounding box center [366, 200] width 366 height 32
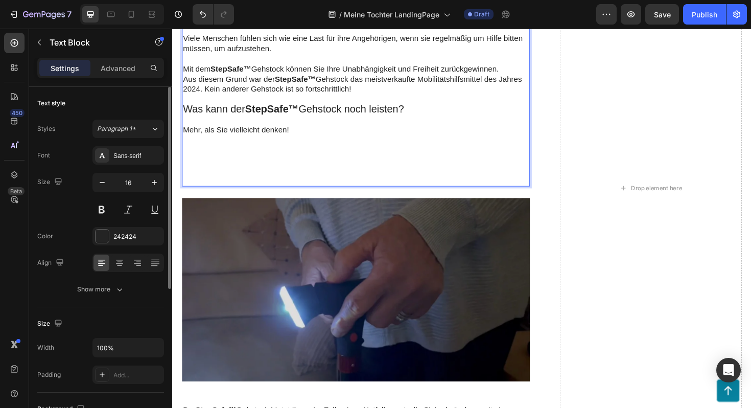
click at [294, 143] on p "Rich Text Editor. Editing area: main" at bounding box center [366, 146] width 366 height 11
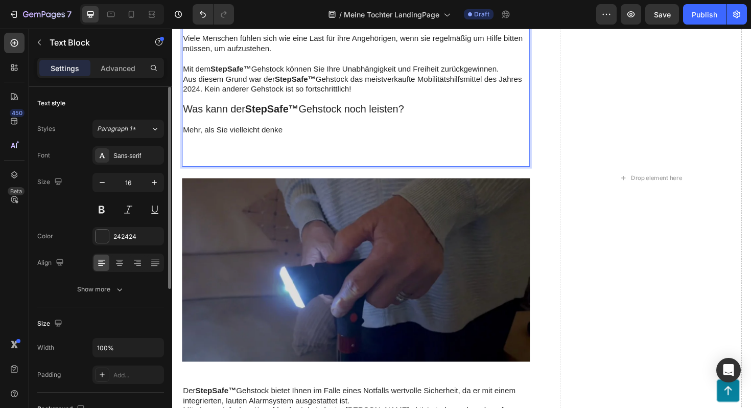
click at [294, 143] on p "Rich Text Editor. Editing area: main" at bounding box center [366, 146] width 366 height 11
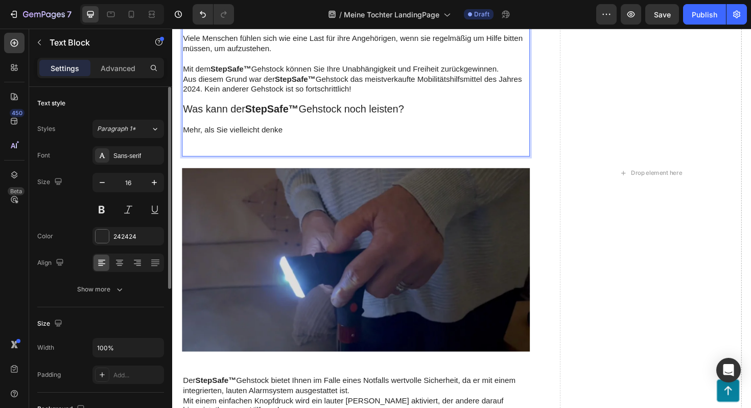
click at [295, 131] on p "Mehr, als Sie vielleicht denke" at bounding box center [366, 136] width 366 height 11
click at [297, 114] on strong "StepSafe™" at bounding box center [277, 114] width 57 height 12
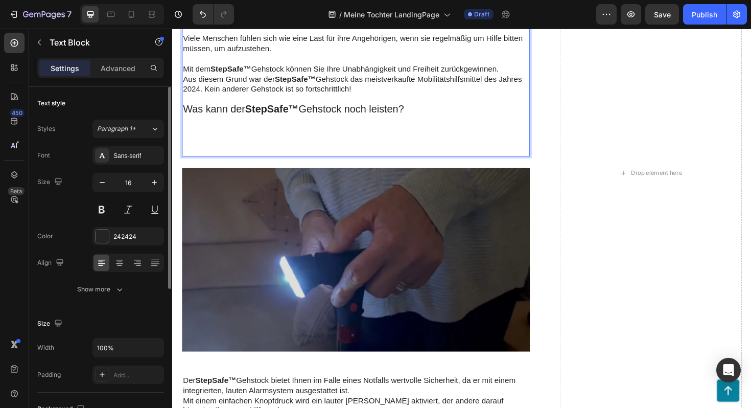
click at [297, 114] on strong "StepSafe™" at bounding box center [277, 114] width 57 height 12
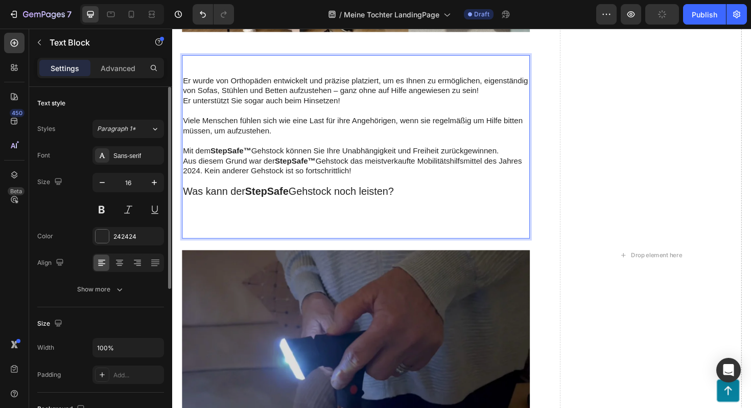
scroll to position [1349, 0]
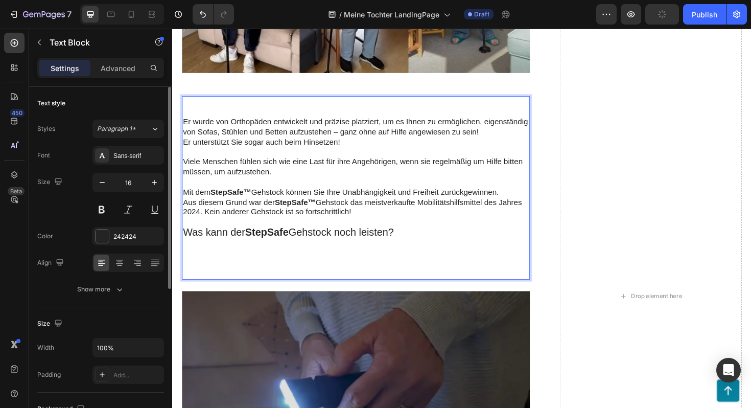
click at [304, 188] on p "Rich Text Editor. Editing area: main" at bounding box center [366, 191] width 366 height 11
click at [305, 205] on p "Mit dem StepSafe™ Gehstock können Sie Ihre Unabhängigkeit und Freiheit zurückge…" at bounding box center [366, 202] width 366 height 11
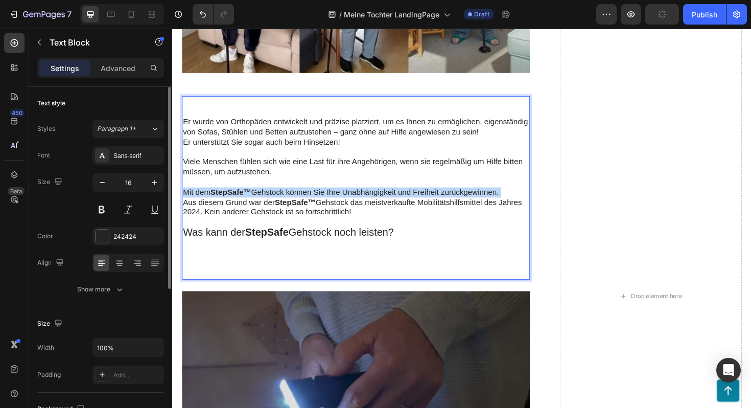
click at [305, 205] on p "Mit dem StepSafe™ Gehstock können Sie Ihre Unabhängigkeit und Freiheit zurückge…" at bounding box center [366, 202] width 366 height 11
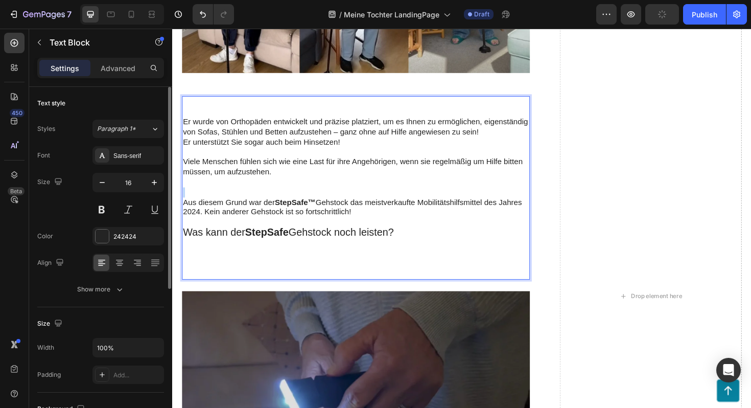
click at [305, 205] on p "Rich Text Editor. Editing area: main" at bounding box center [366, 202] width 366 height 11
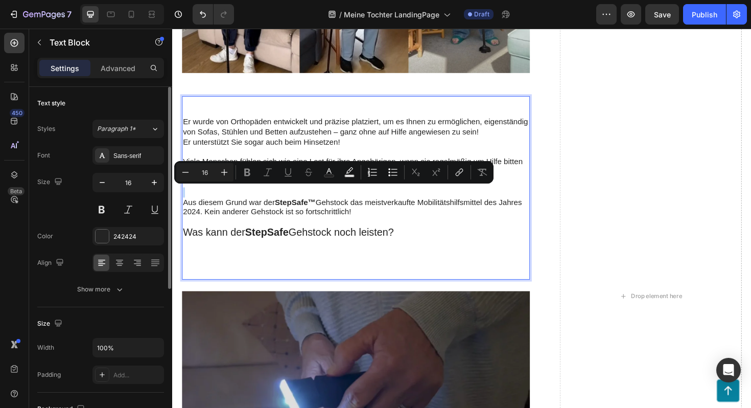
click at [305, 205] on p "Rich Text Editor. Editing area: main" at bounding box center [366, 202] width 366 height 11
click at [304, 212] on strong "StepSafe™" at bounding box center [301, 212] width 43 height 9
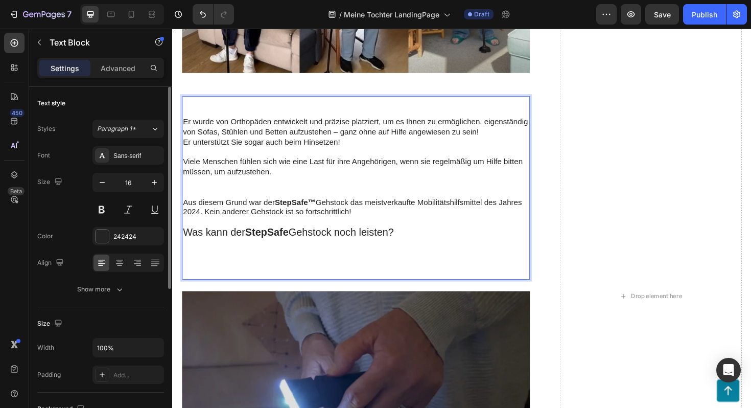
click at [304, 212] on strong "StepSafe™" at bounding box center [301, 212] width 43 height 9
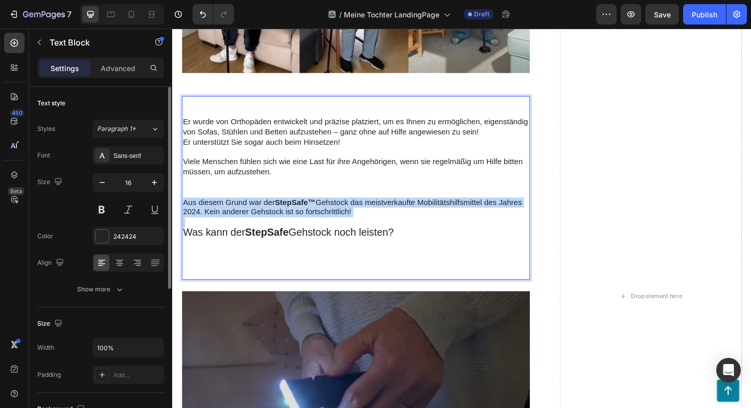
click at [304, 212] on strong "StepSafe™" at bounding box center [301, 212] width 43 height 9
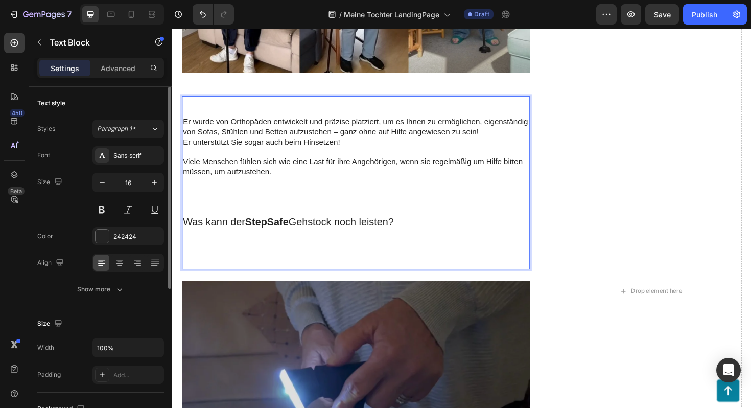
click at [299, 171] on p "Viele Menschen fühlen sich wie eine Last für ihre Angehörigen, wenn sie regelmä…" at bounding box center [366, 174] width 366 height 21
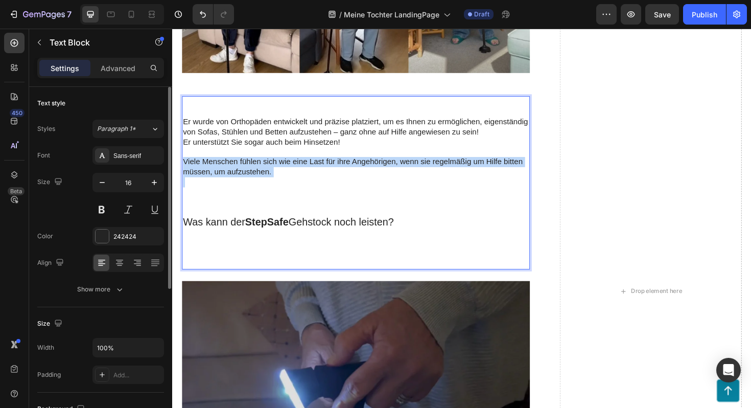
click at [299, 171] on p "Viele Menschen fühlen sich wie eine Last für ihre Angehörigen, wenn sie regelmä…" at bounding box center [366, 174] width 366 height 21
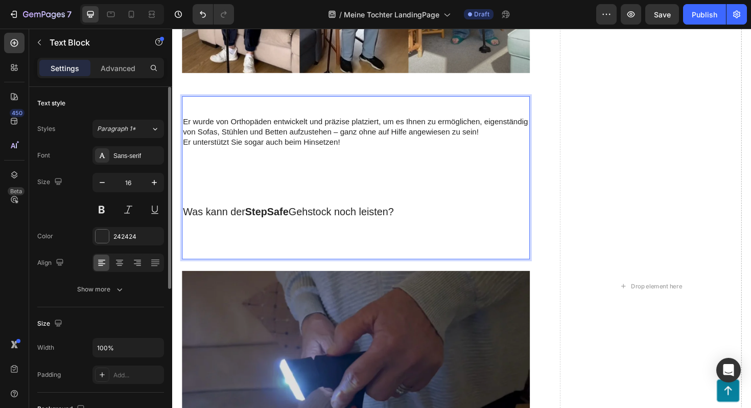
click at [298, 145] on p "Er unterstützt Sie sogar auch beim Hinsetzen!" at bounding box center [366, 148] width 366 height 11
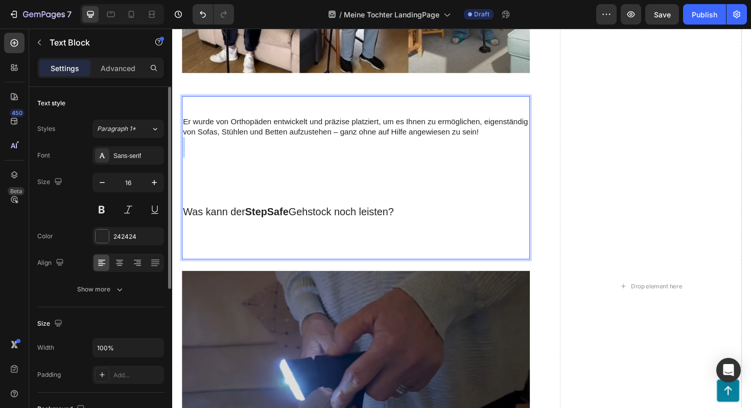
click at [298, 145] on p "Rich Text Editor. Editing area: main" at bounding box center [366, 148] width 366 height 11
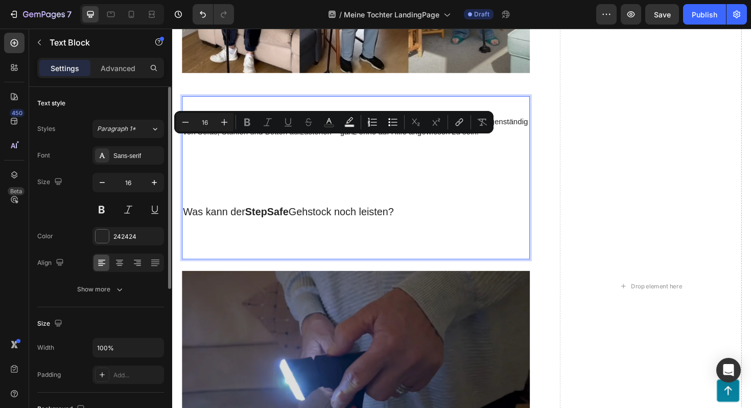
click at [296, 142] on p "Er wurde von Orthopäden entwickelt und präzise platziert, um es Ihnen zu ermögl…" at bounding box center [366, 132] width 366 height 21
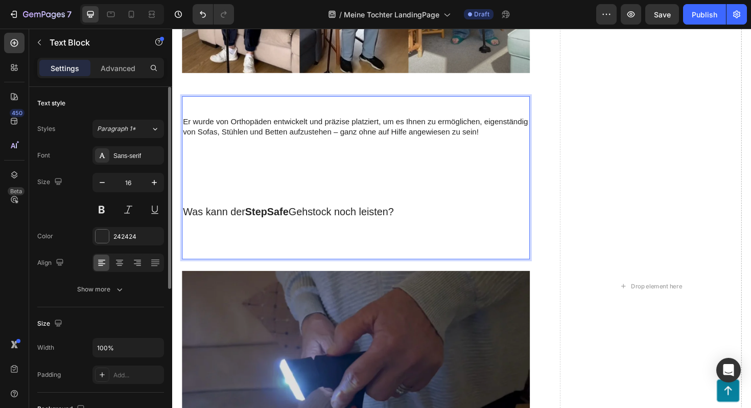
click at [296, 134] on p "Er wurde von Orthopäden entwickelt und präzise platziert, um es Ihnen zu ermögl…" at bounding box center [366, 132] width 366 height 21
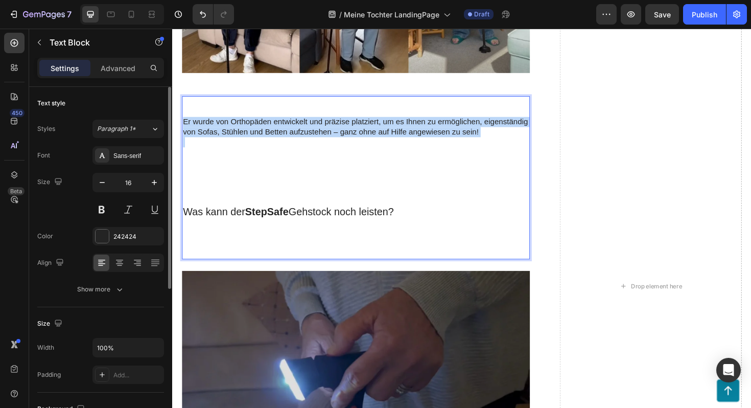
click at [296, 134] on p "Er wurde von Orthopäden entwickelt und präzise platziert, um es Ihnen zu ermögl…" at bounding box center [366, 132] width 366 height 21
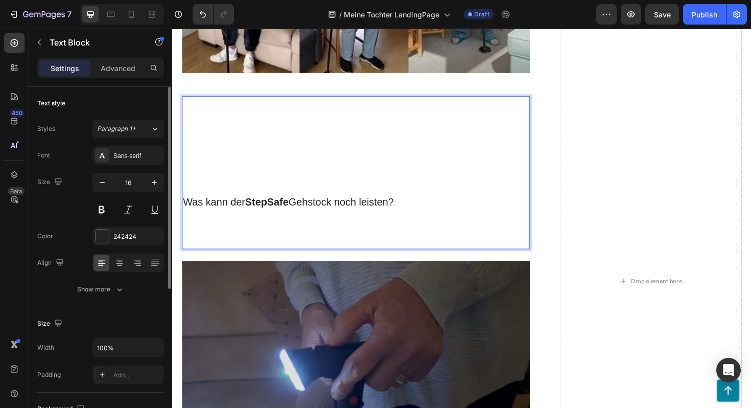
click at [305, 211] on span "Was kann der StepSafe Gehstock noch leisten?" at bounding box center [294, 212] width 223 height 12
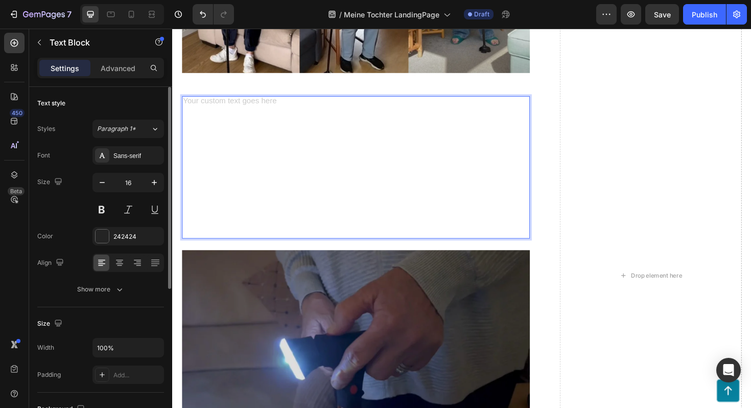
click at [278, 109] on div "Rich Text Editor. Editing area: main" at bounding box center [366, 175] width 368 height 151
click at [271, 104] on div "Rich Text Editor. Editing area: main" at bounding box center [366, 175] width 368 height 151
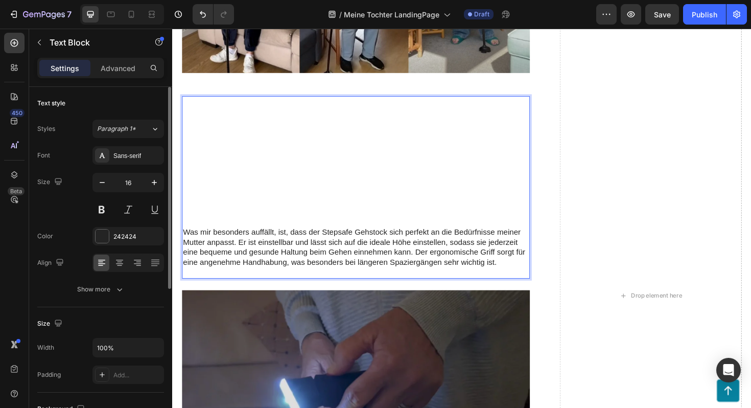
click at [188, 246] on p "Was mir besonders auffällt, ist, dass der Stepsafe Gehstock sich perfekt an die…" at bounding box center [366, 265] width 366 height 53
click at [185, 246] on p "Was mir besonders auffällt, ist, dass der Stepsafe Gehstock sich perfekt an die…" at bounding box center [366, 265] width 366 height 53
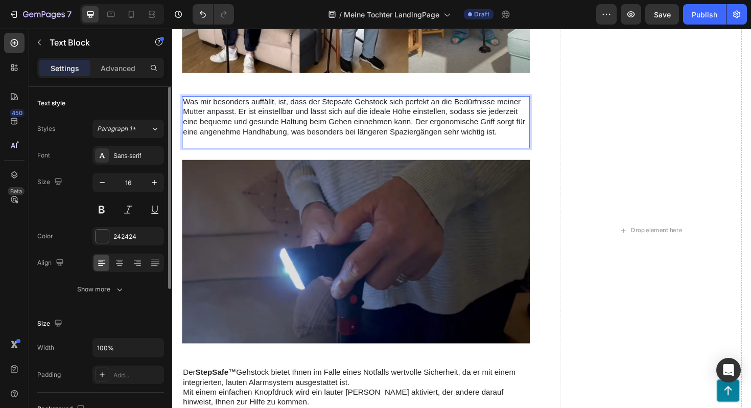
click at [260, 149] on p "Was mir besonders auffällt, ist, dass der Stepsafe Gehstock sich perfekt an die…" at bounding box center [366, 127] width 366 height 53
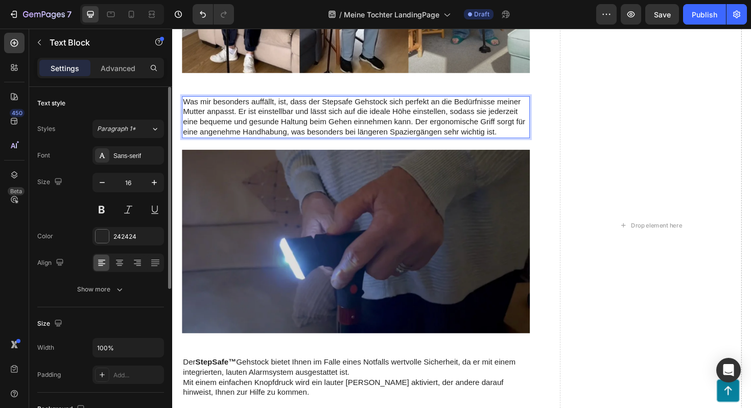
click at [359, 125] on p "Was mir besonders auffällt, ist, dass der Stepsafe Gehstock sich perfekt an die…" at bounding box center [366, 122] width 366 height 42
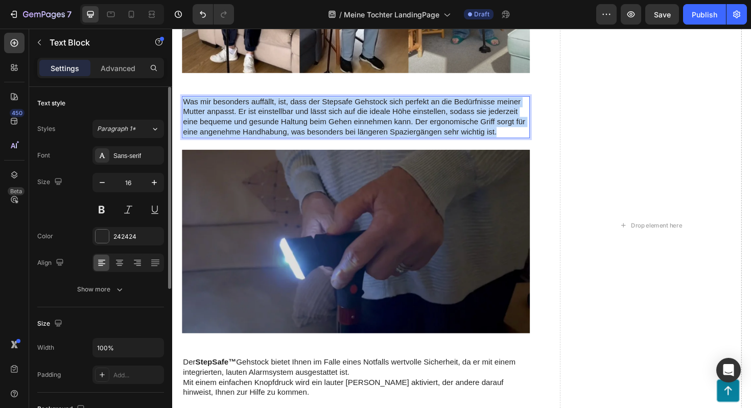
click at [359, 125] on p "Was mir besonders auffällt, ist, dass der Stepsafe Gehstock sich perfekt an die…" at bounding box center [366, 122] width 366 height 42
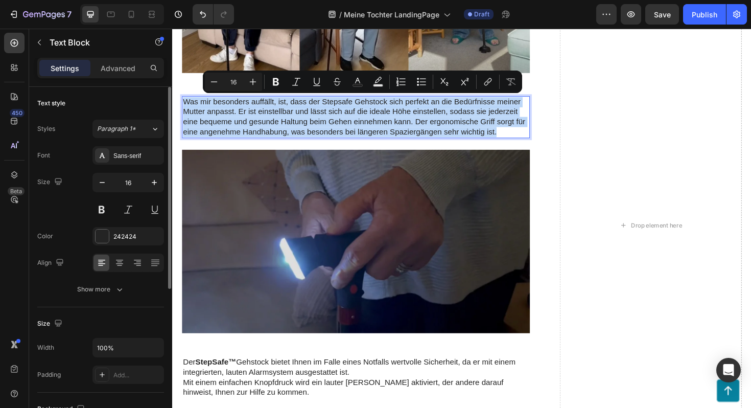
copy p "Was mir besonders auffällt, ist, dass der Stepsafe Gehstock sich perfekt an die…"
click at [310, 121] on p "Was mir besonders auffällt, ist, dass der Stepsafe Gehstock sich perfekt an die…" at bounding box center [366, 122] width 366 height 42
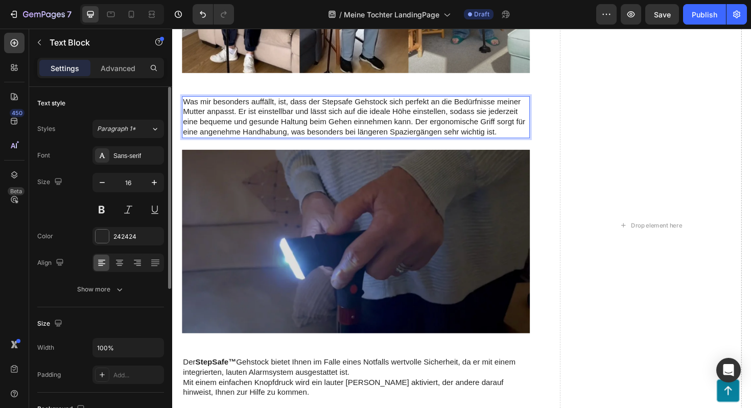
click at [310, 121] on p "Was mir besonders auffällt, ist, dass der Stepsafe Gehstock sich perfekt an die…" at bounding box center [366, 122] width 366 height 42
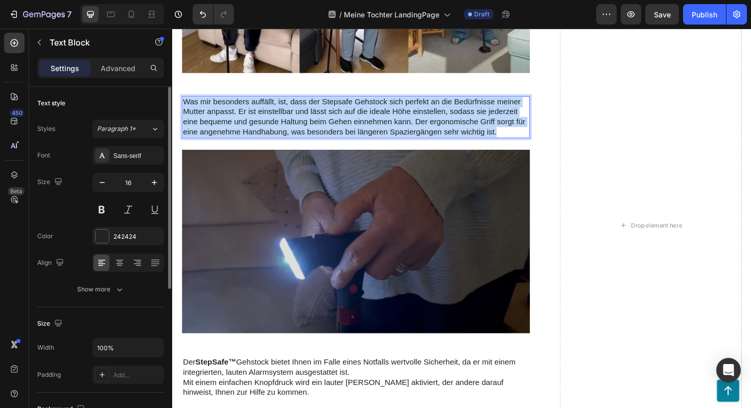
click at [310, 121] on p "Was mir besonders auffällt, ist, dass der Stepsafe Gehstock sich perfekt an die…" at bounding box center [366, 122] width 366 height 42
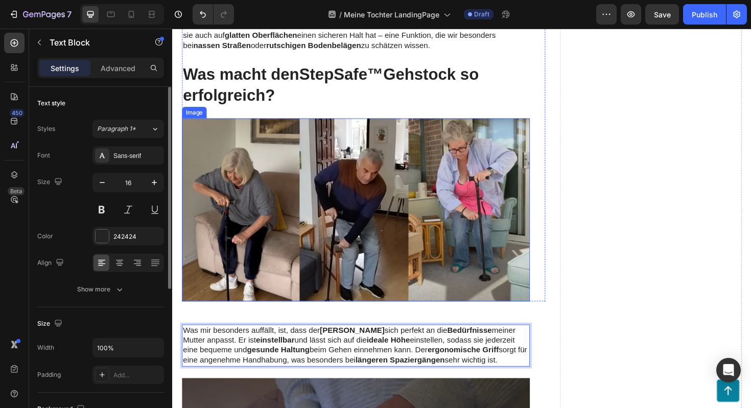
scroll to position [1057, 0]
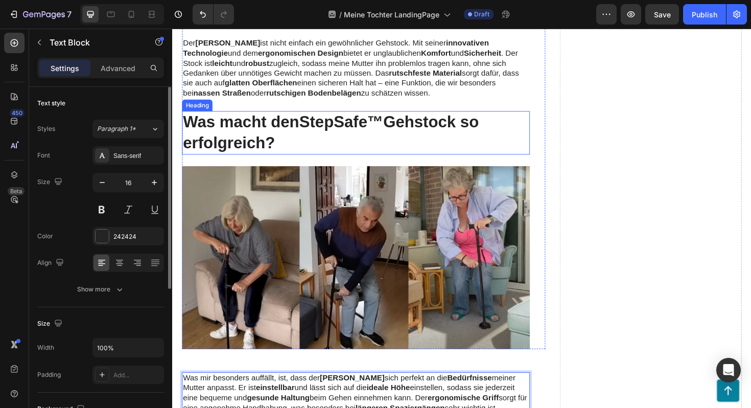
click at [282, 147] on h2 "Was macht den StepSafe™ Gehstock so erfolgreich?" at bounding box center [366, 139] width 368 height 46
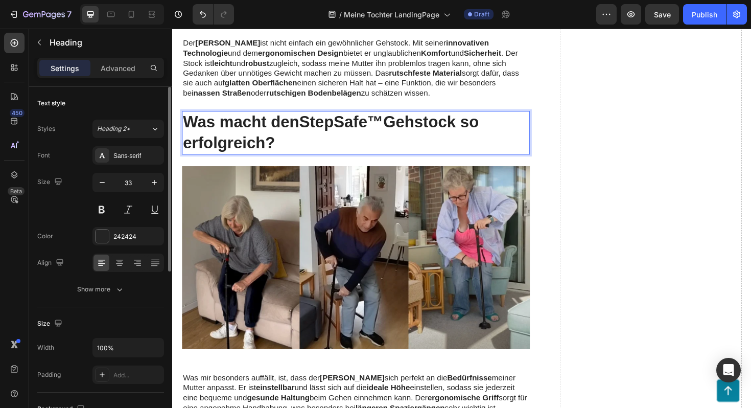
click at [282, 147] on p "Was macht den StepSafe™ Gehstock so erfolgreich?" at bounding box center [366, 139] width 366 height 44
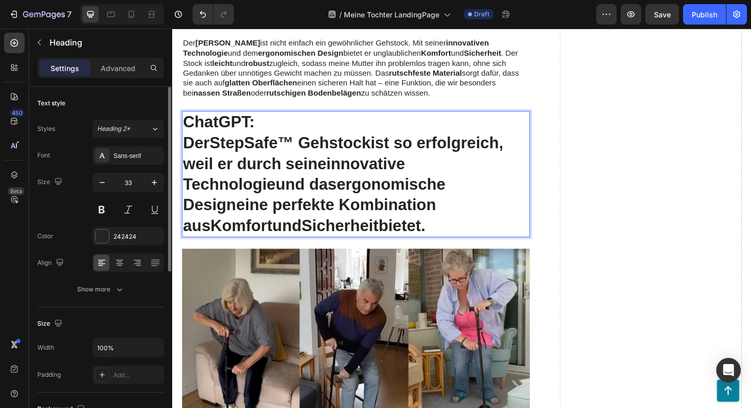
click at [262, 122] on p "ChatGPT:" at bounding box center [366, 128] width 366 height 22
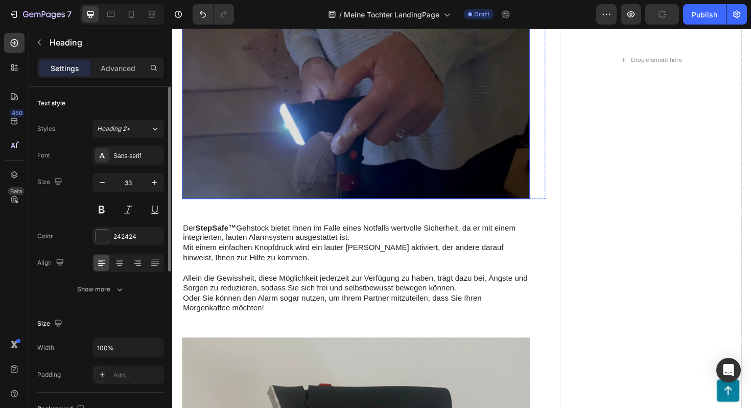
scroll to position [1587, 0]
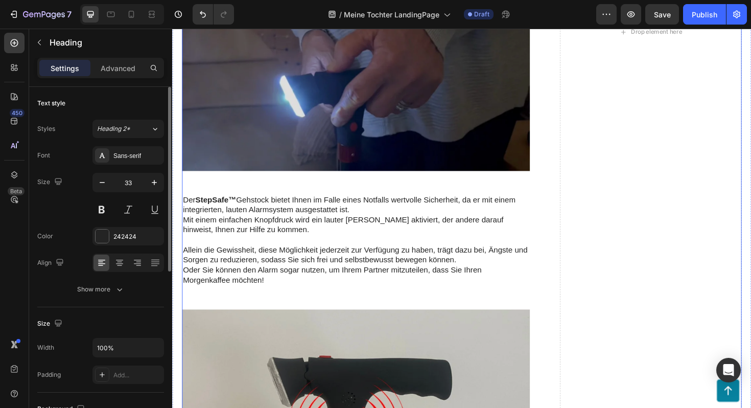
click at [328, 193] on div "Was genau ist das? Heading Image Row Heading Der Stepsafe Gehstock ist nicht ei…" at bounding box center [374, 32] width 385 height 1935
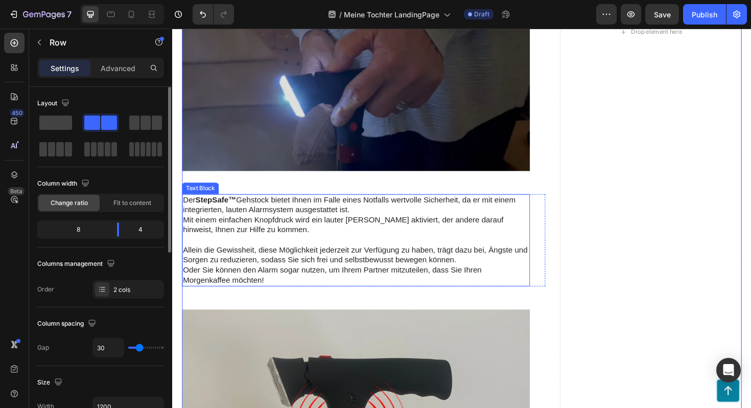
click at [312, 218] on p "Der StepSafe™ Gehstock bietet Ihnen im Falle eines Notfalls wertvolle Sicherhei…" at bounding box center [366, 215] width 366 height 21
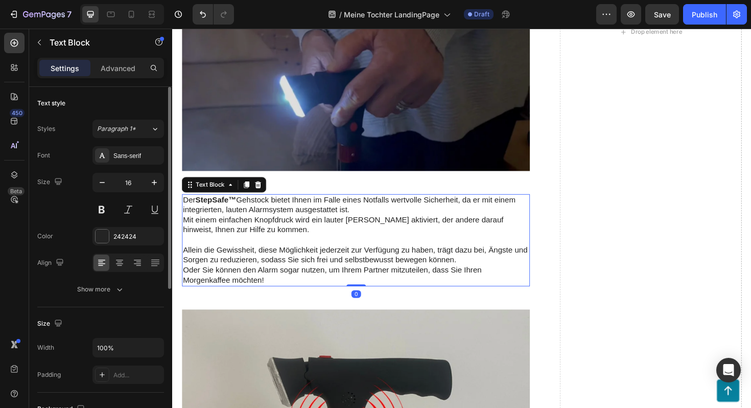
click at [312, 218] on p "Der StepSafe™ Gehstock bietet Ihnen im Falle eines Notfalls wertvolle Sicherhei…" at bounding box center [366, 215] width 366 height 21
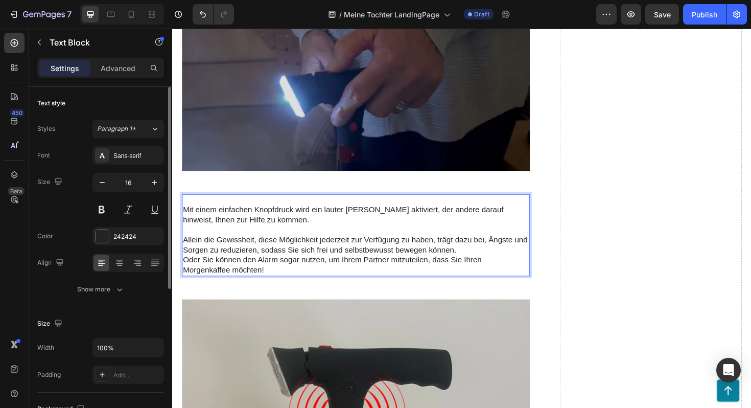
click at [307, 223] on p "Mit einem einfachen Knopfdruck wird ein lauter [PERSON_NAME] aktiviert, der and…" at bounding box center [366, 225] width 366 height 21
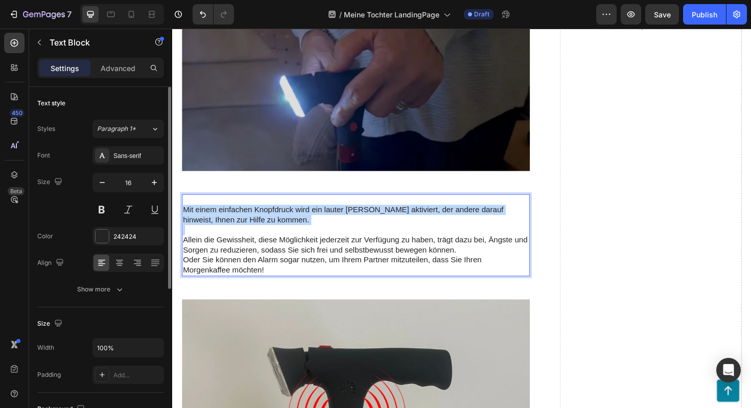
click at [307, 223] on p "Mit einem einfachen Knopfdruck wird ein lauter [PERSON_NAME] aktiviert, der and…" at bounding box center [366, 225] width 366 height 21
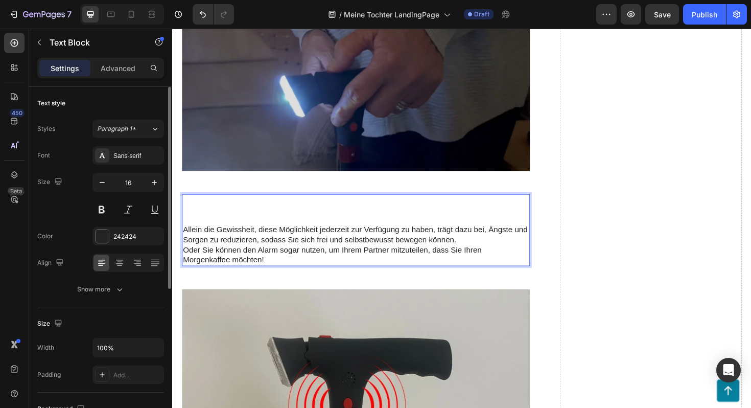
click at [309, 243] on p "Allein die Gewissheit, diese Möglichkeit jederzeit zur Verfügung zu haben, träg…" at bounding box center [366, 246] width 366 height 21
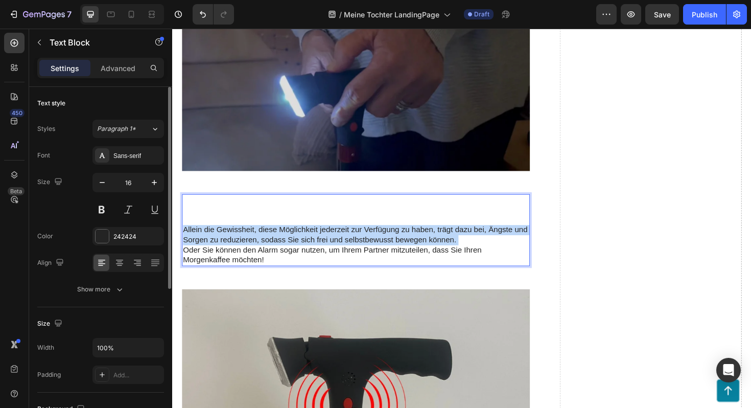
click at [309, 243] on p "Allein die Gewissheit, diese Möglichkeit jederzeit zur Verfügung zu haben, träg…" at bounding box center [366, 246] width 366 height 21
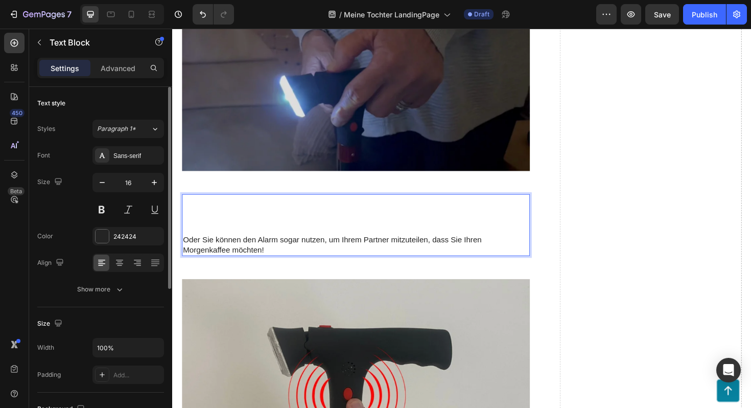
click at [309, 253] on p "Oder Sie können den Alarm sogar nutzen, um Ihrem Partner mitzuteilen, dass Sie …" at bounding box center [366, 257] width 366 height 21
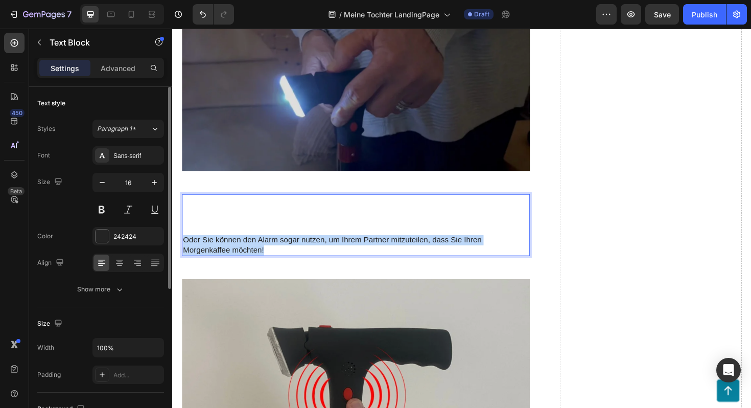
click at [309, 253] on p "Oder Sie können den Alarm sogar nutzen, um Ihrem Partner mitzuteilen, dass Sie …" at bounding box center [366, 257] width 366 height 21
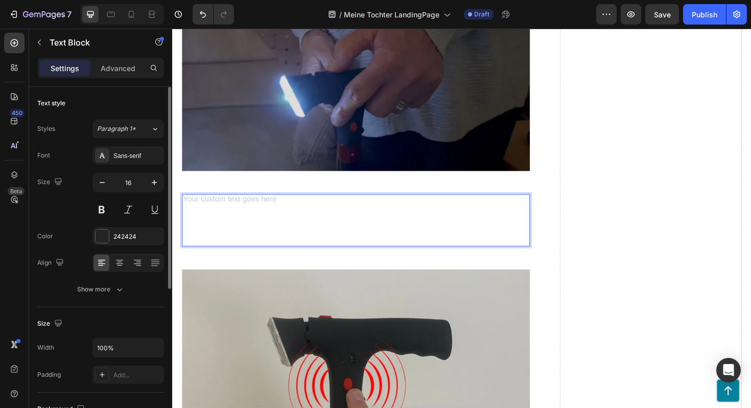
click at [290, 210] on div "Rich Text Editor. Editing area: main" at bounding box center [366, 231] width 368 height 55
click at [289, 210] on div "Rich Text Editor. Editing area: main" at bounding box center [366, 231] width 368 height 55
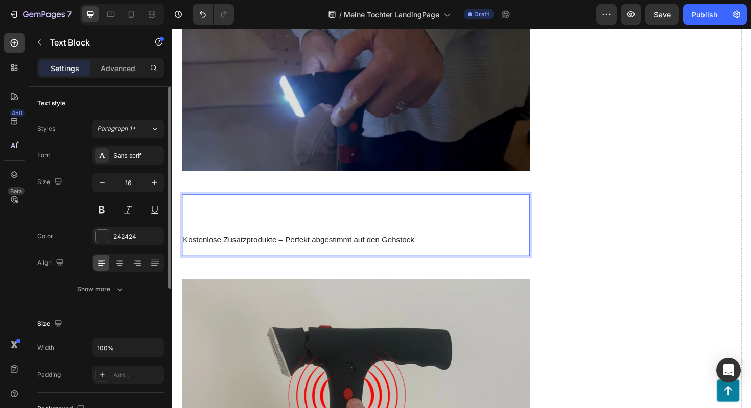
click at [184, 252] on p "Kostenlose Zusatzprodukte – Perfekt abgestimmt auf den Gehstock" at bounding box center [366, 257] width 366 height 21
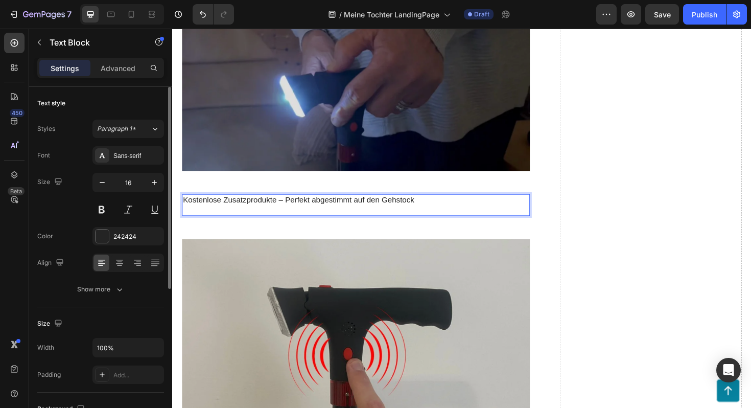
click at [208, 217] on p "Kostenlose Zusatzprodukte – Perfekt abgestimmt auf den Gehstock" at bounding box center [366, 215] width 366 height 21
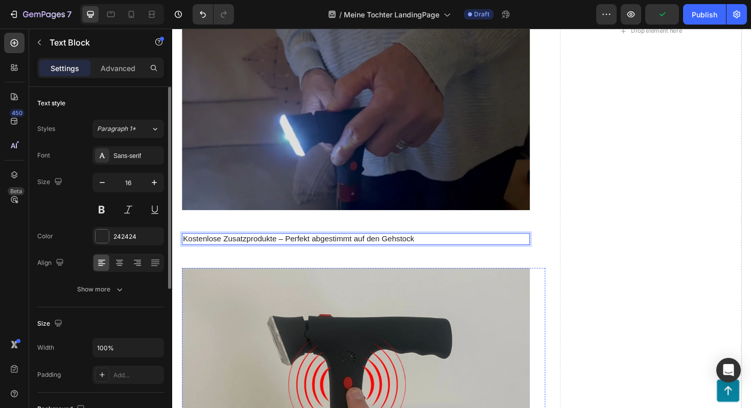
scroll to position [1549, 0]
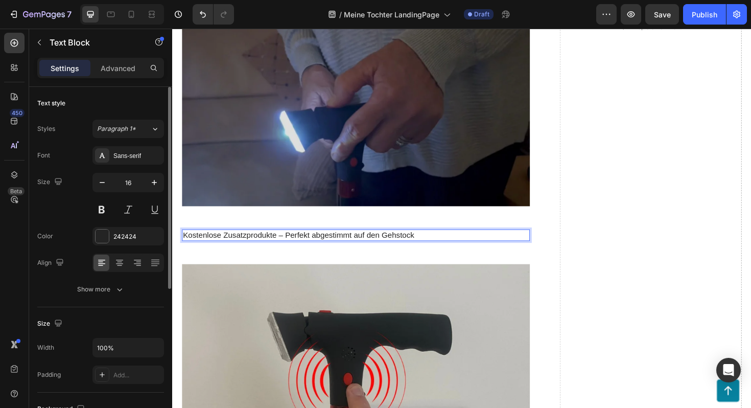
click at [440, 248] on p "Kostenlose Zusatzprodukte – Perfekt abgestimmt auf den Gehstock" at bounding box center [366, 247] width 366 height 11
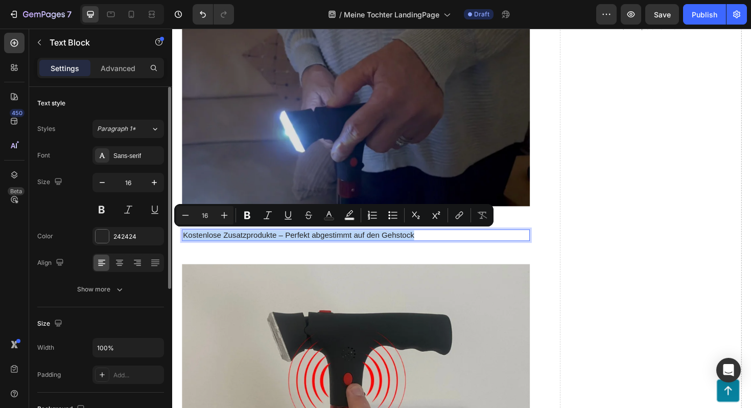
copy p "Kostenlose Zusatzprodukte – Perfekt abgestimmt auf den Gehstock"
click at [361, 247] on p "Kostenlose Zusatzprodukte – Perfekt abgestimmt auf den Gehstock" at bounding box center [366, 247] width 366 height 11
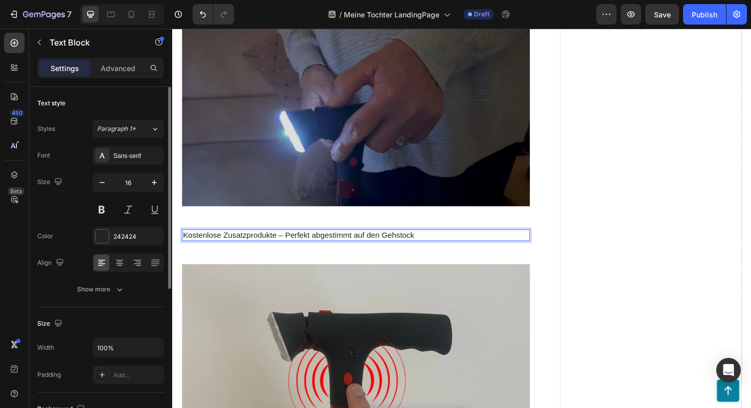
click at [361, 247] on p "Kostenlose Zusatzprodukte – Perfekt abgestimmt auf den Gehstock" at bounding box center [366, 247] width 366 height 11
click at [304, 248] on p "Kostenlose Zusatzprodukte – Perfekt abgestimmt auf den Gehstock" at bounding box center [366, 247] width 366 height 11
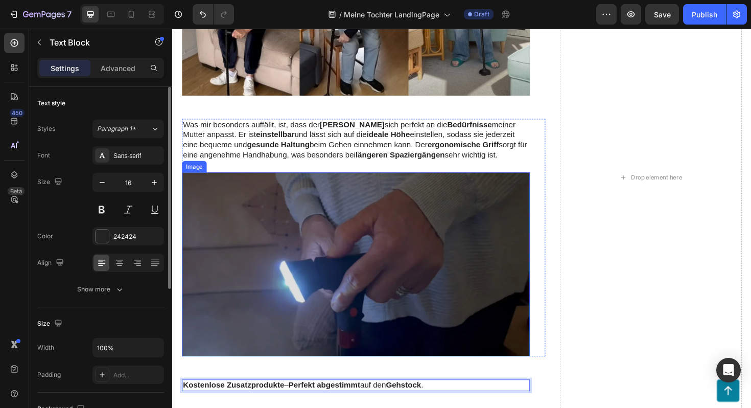
scroll to position [1392, 0]
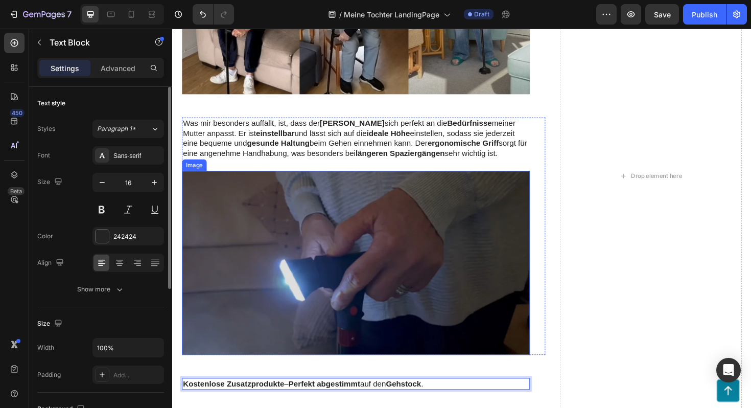
click at [347, 252] on img at bounding box center [366, 276] width 368 height 194
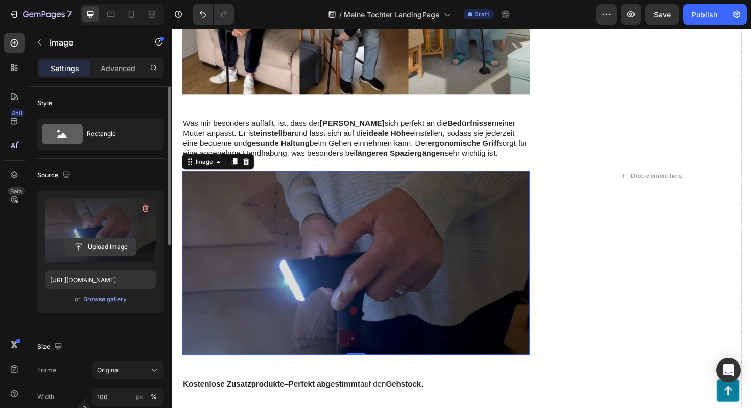
click at [111, 247] on input "file" at bounding box center [100, 246] width 70 height 17
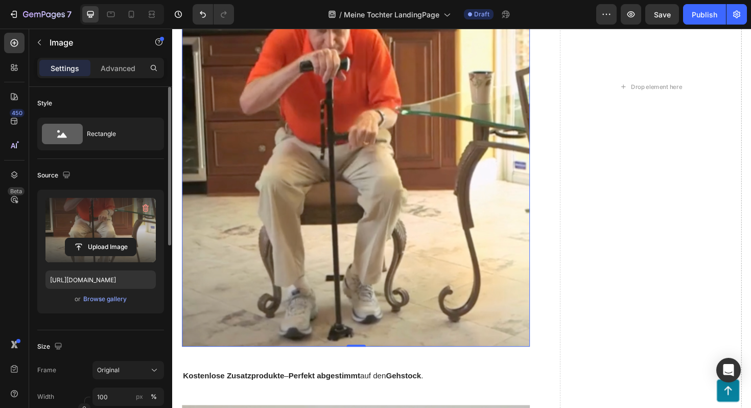
scroll to position [1577, 0]
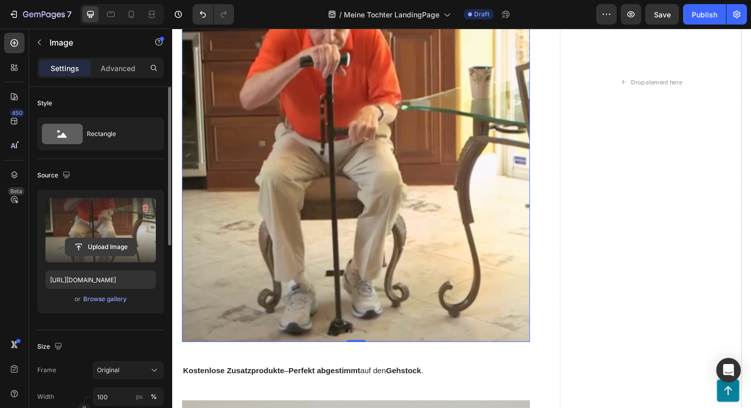
click at [105, 253] on input "file" at bounding box center [100, 246] width 70 height 17
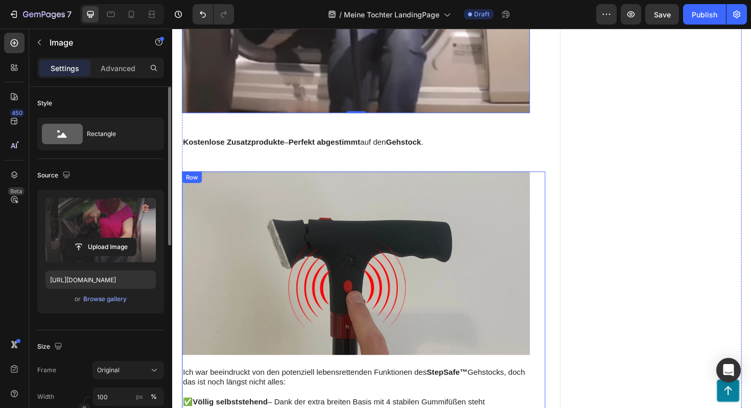
scroll to position [1838, 0]
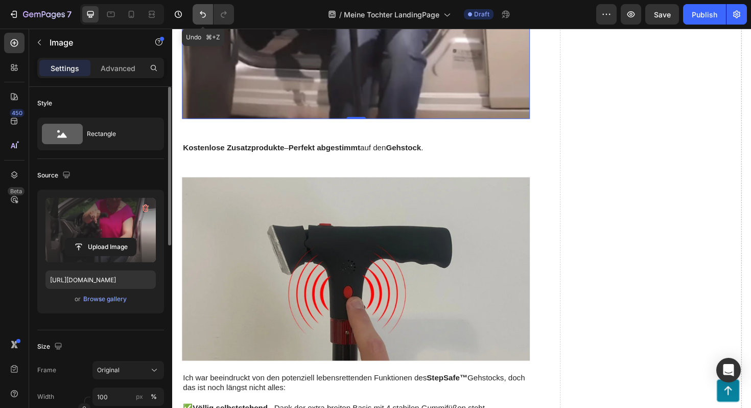
click at [201, 19] on icon "Undo/Redo" at bounding box center [203, 14] width 10 height 10
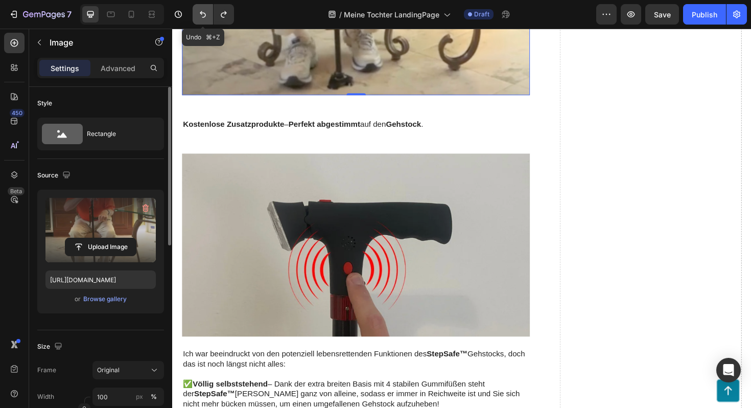
click at [201, 19] on icon "Undo/Redo" at bounding box center [203, 14] width 10 height 10
type input "[URL][DOMAIN_NAME]"
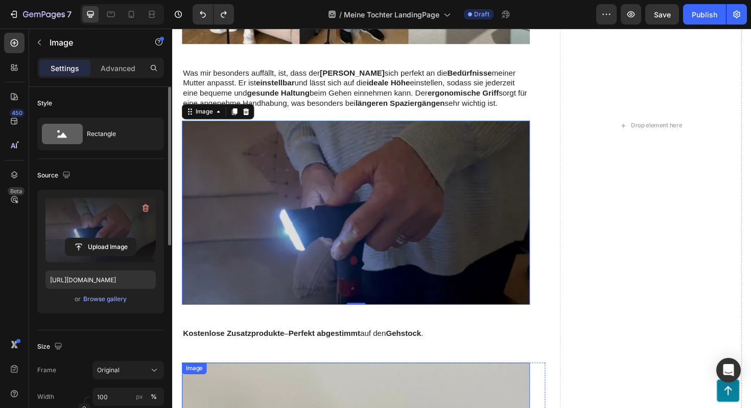
scroll to position [1445, 0]
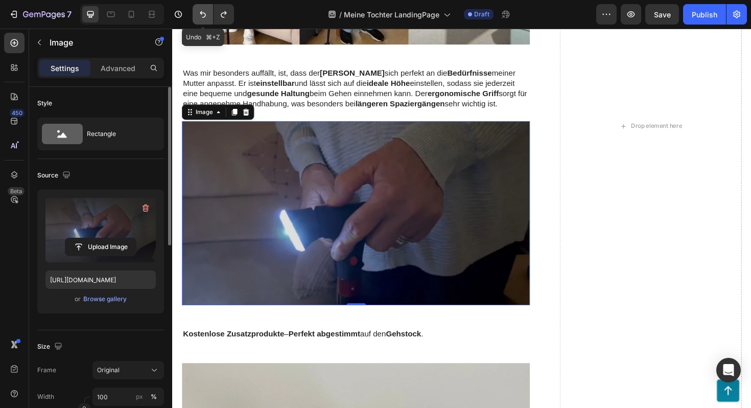
click at [208, 13] on button "Undo/Redo" at bounding box center [203, 14] width 20 height 20
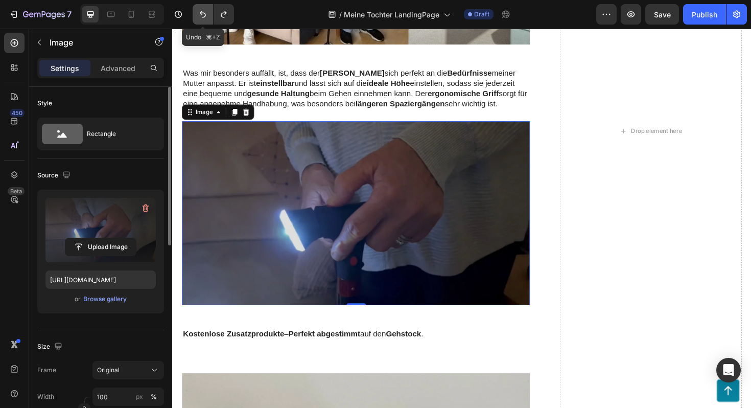
click at [208, 13] on button "Undo/Redo" at bounding box center [203, 14] width 20 height 20
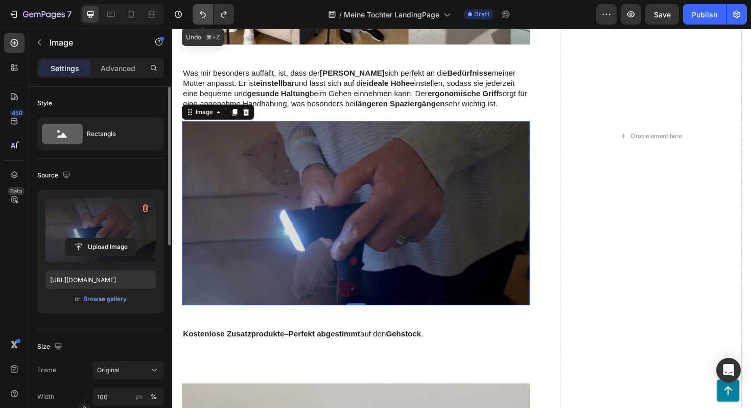
click at [208, 13] on button "Undo/Redo" at bounding box center [203, 14] width 20 height 20
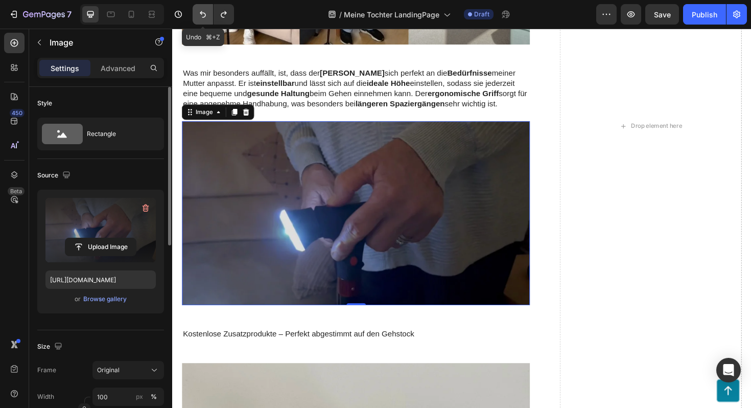
click at [208, 13] on button "Undo/Redo" at bounding box center [203, 14] width 20 height 20
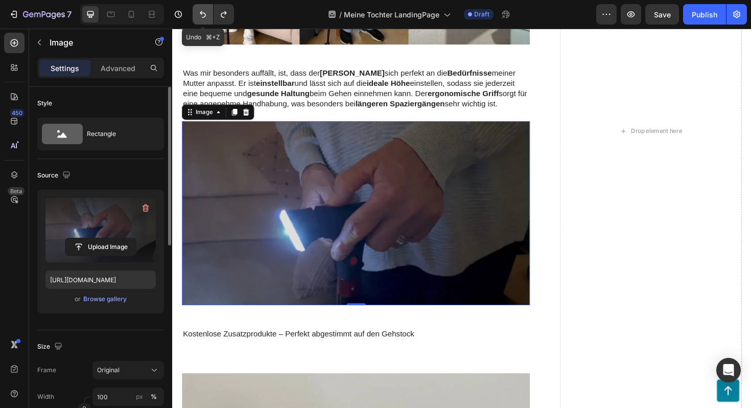
click at [208, 13] on button "Undo/Redo" at bounding box center [203, 14] width 20 height 20
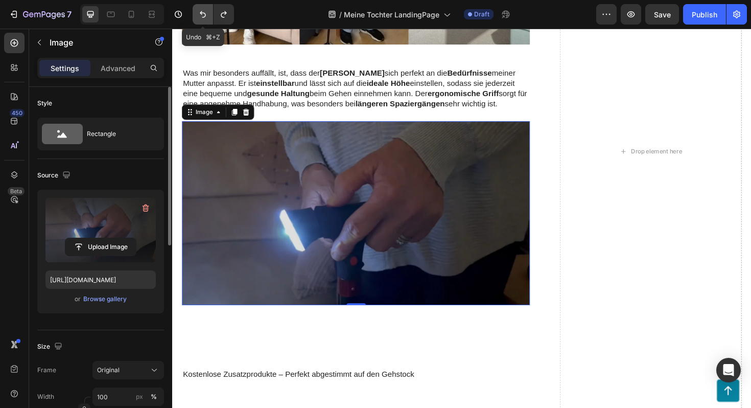
click at [208, 13] on button "Undo/Redo" at bounding box center [203, 14] width 20 height 20
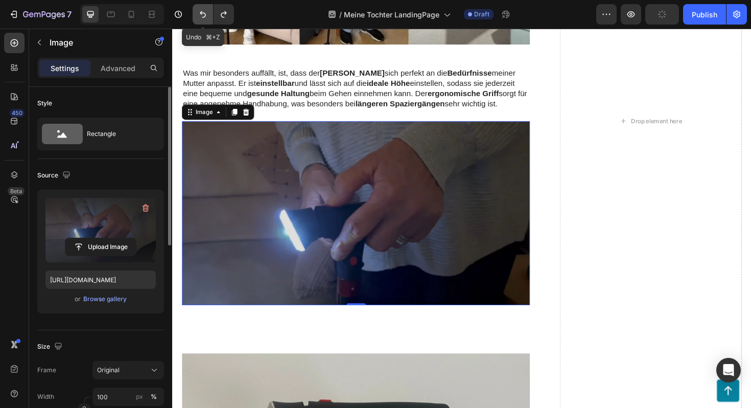
click at [208, 13] on button "Undo/Redo" at bounding box center [203, 14] width 20 height 20
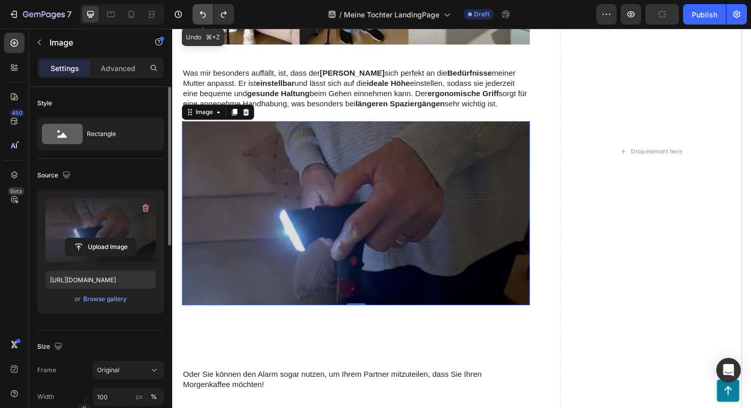
click at [208, 13] on button "Undo/Redo" at bounding box center [203, 14] width 20 height 20
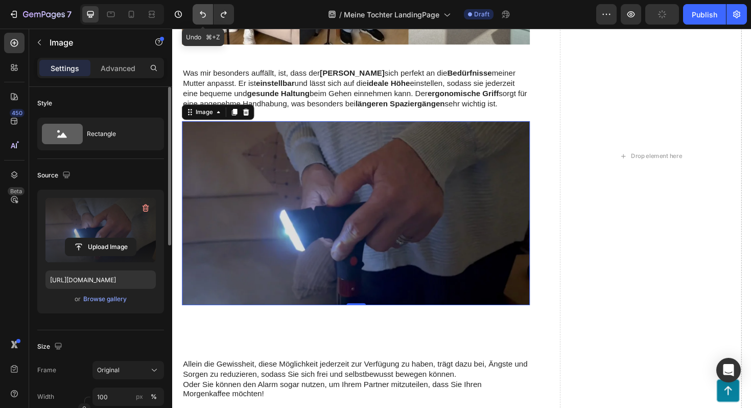
click at [208, 13] on button "Undo/Redo" at bounding box center [203, 14] width 20 height 20
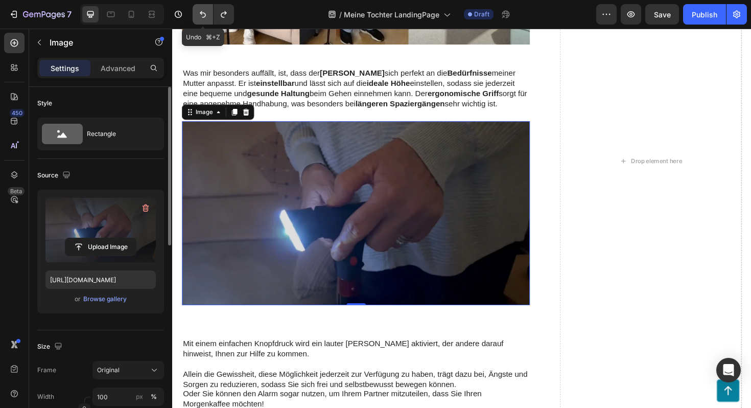
click at [208, 13] on button "Undo/Redo" at bounding box center [203, 14] width 20 height 20
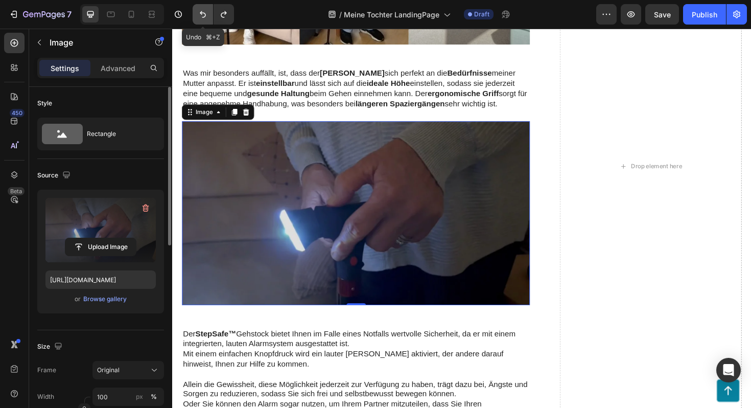
click at [208, 13] on button "Undo/Redo" at bounding box center [203, 14] width 20 height 20
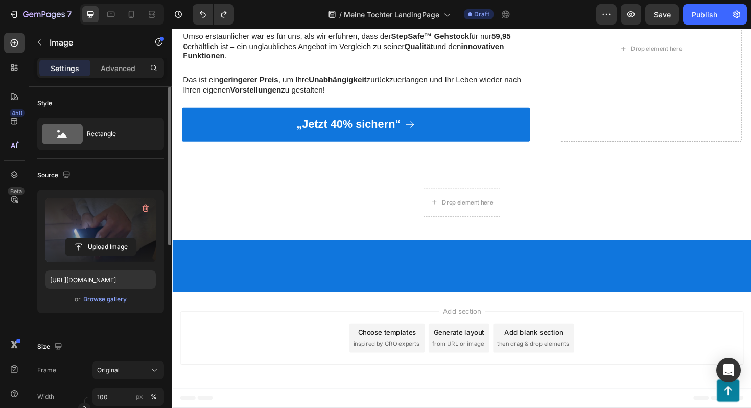
scroll to position [3019, 0]
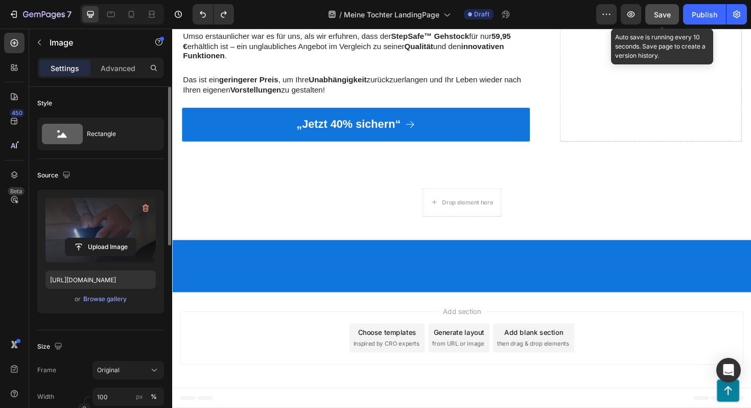
click at [654, 17] on span "Save" at bounding box center [662, 14] width 17 height 9
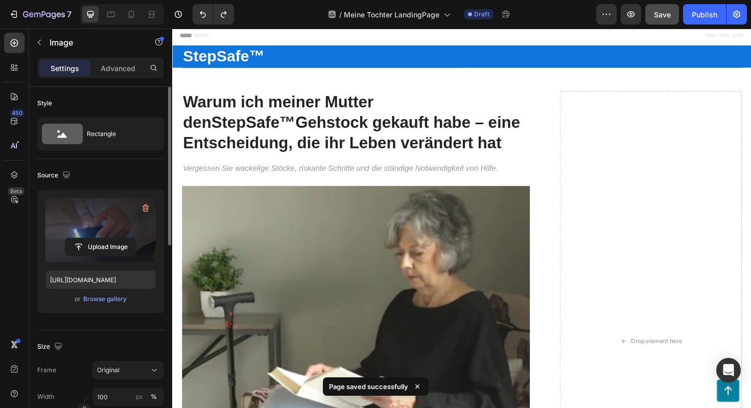
scroll to position [0, 0]
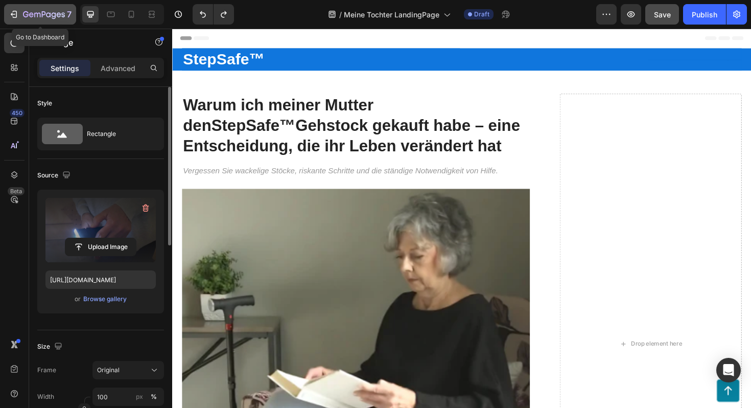
click at [17, 13] on icon "button" at bounding box center [14, 14] width 10 height 10
